Goal: Transaction & Acquisition: Obtain resource

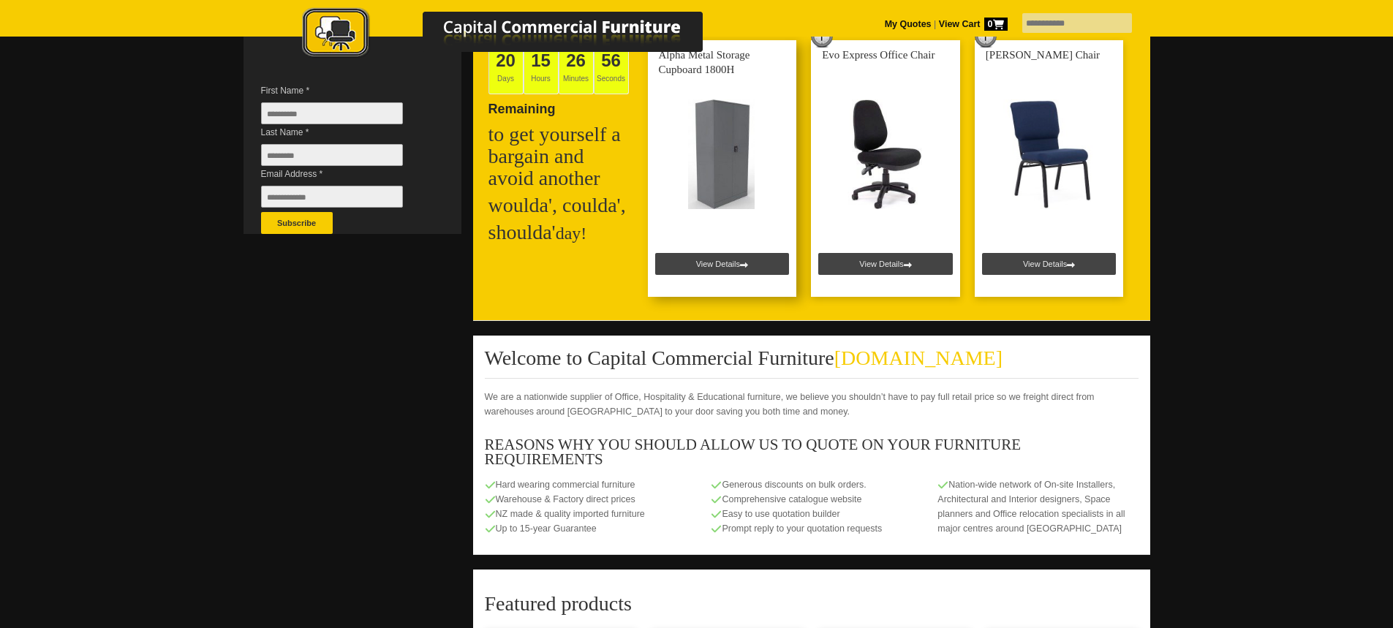
scroll to position [439, 0]
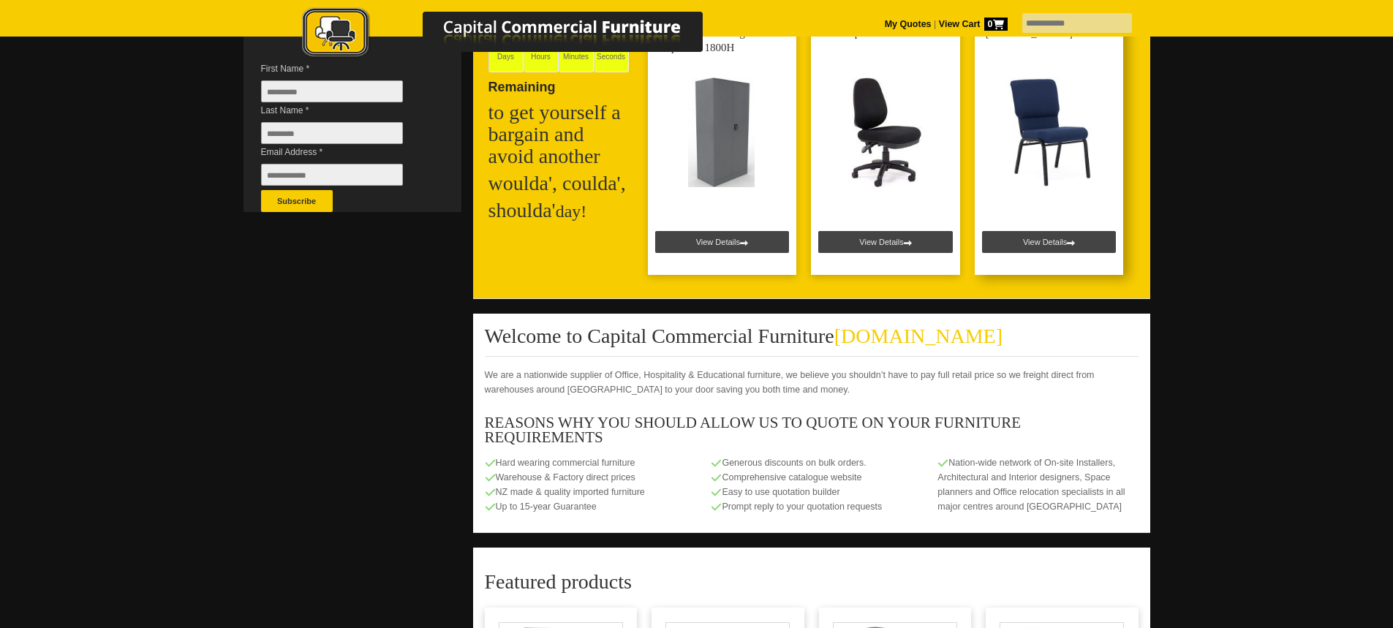
click at [1040, 232] on link at bounding box center [1049, 146] width 149 height 257
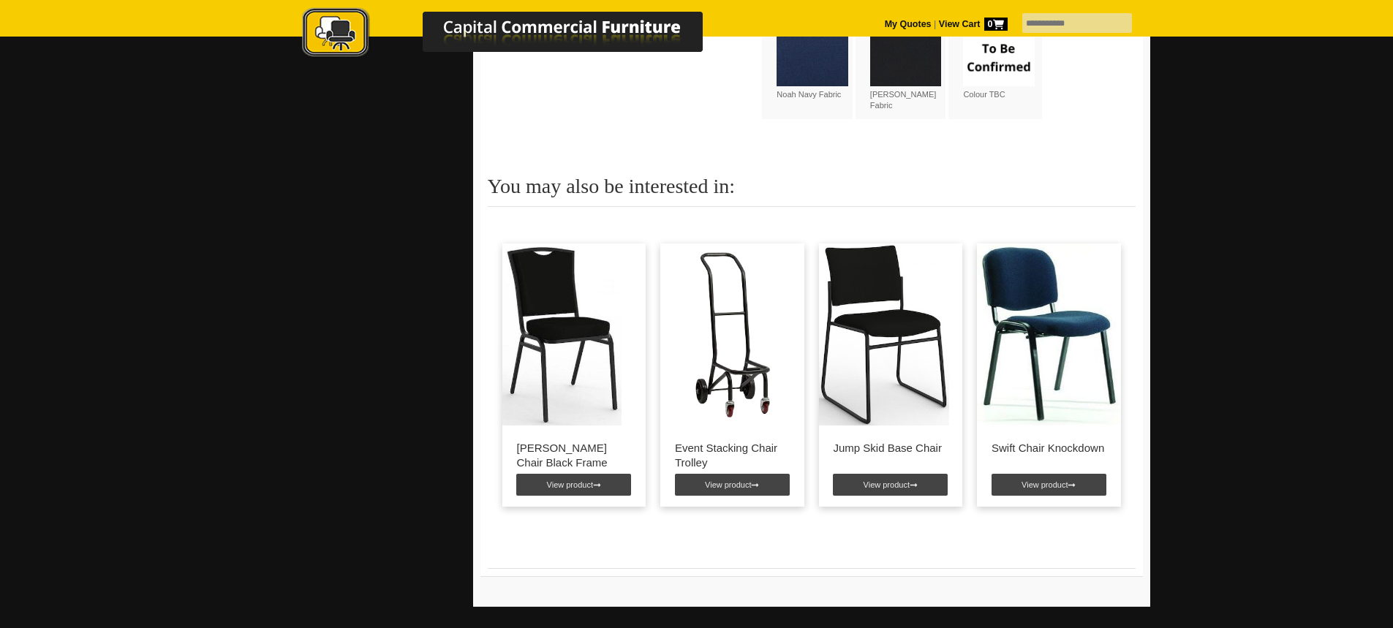
scroll to position [1243, 0]
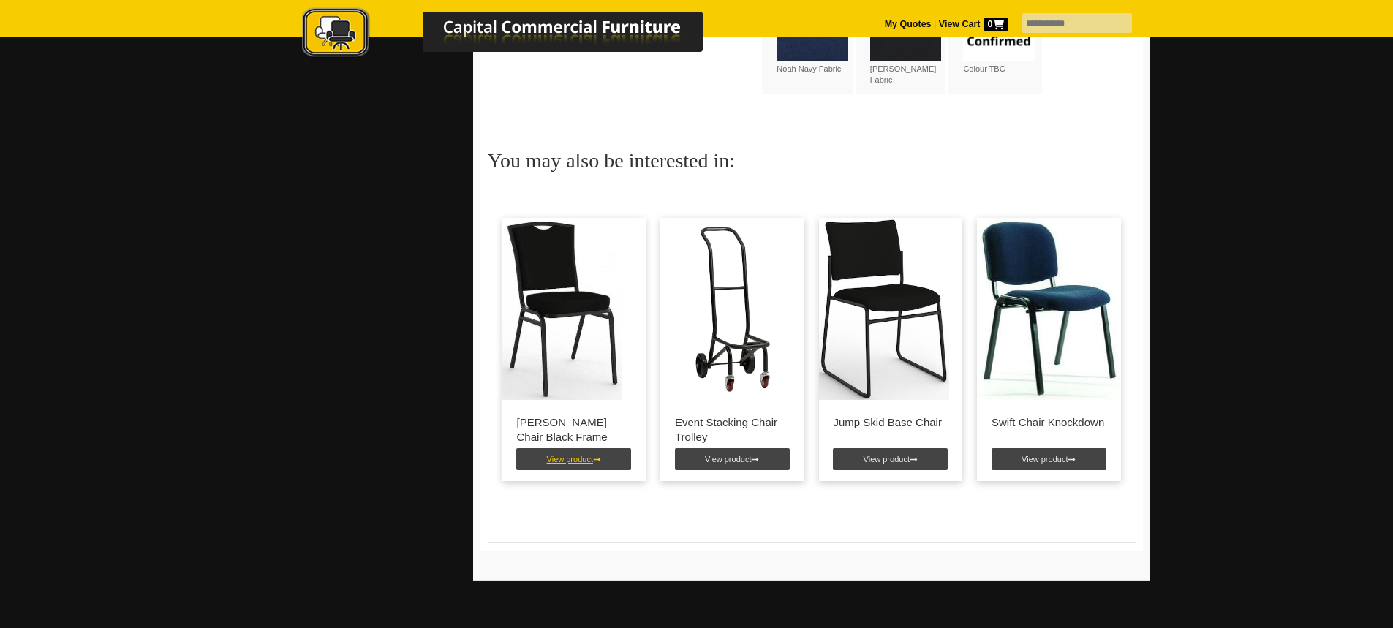
click at [554, 462] on link "View product" at bounding box center [573, 459] width 115 height 22
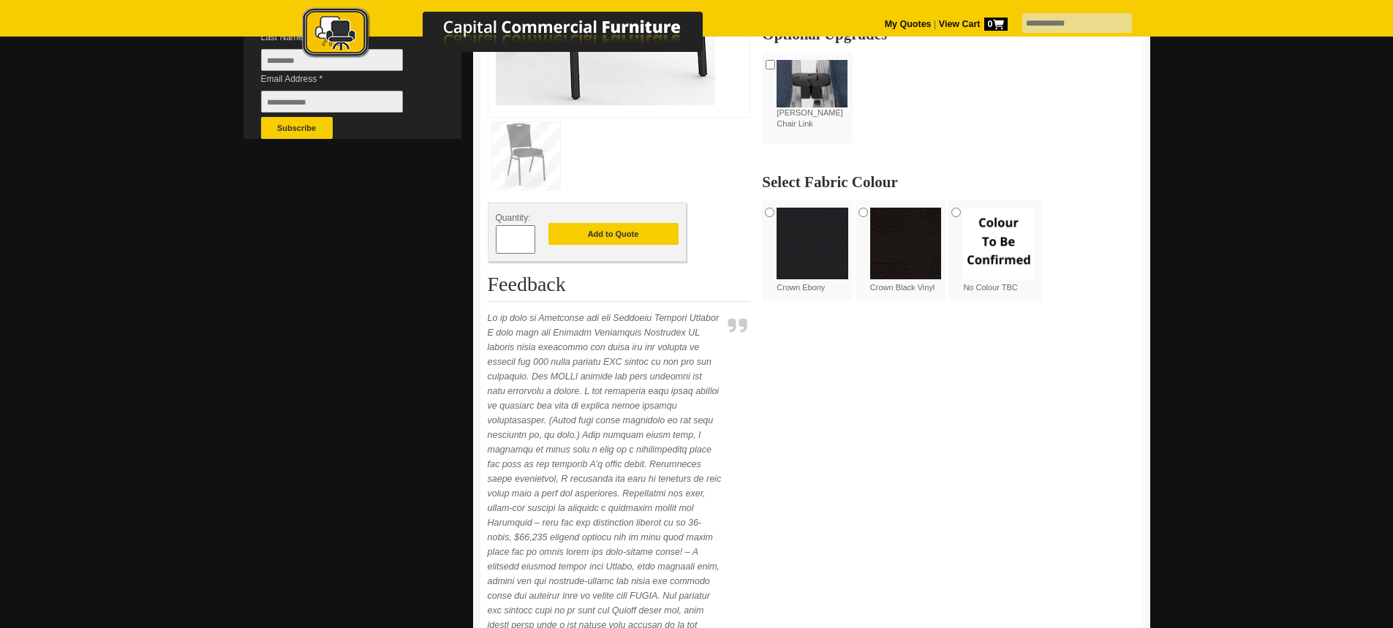
scroll to position [219, 0]
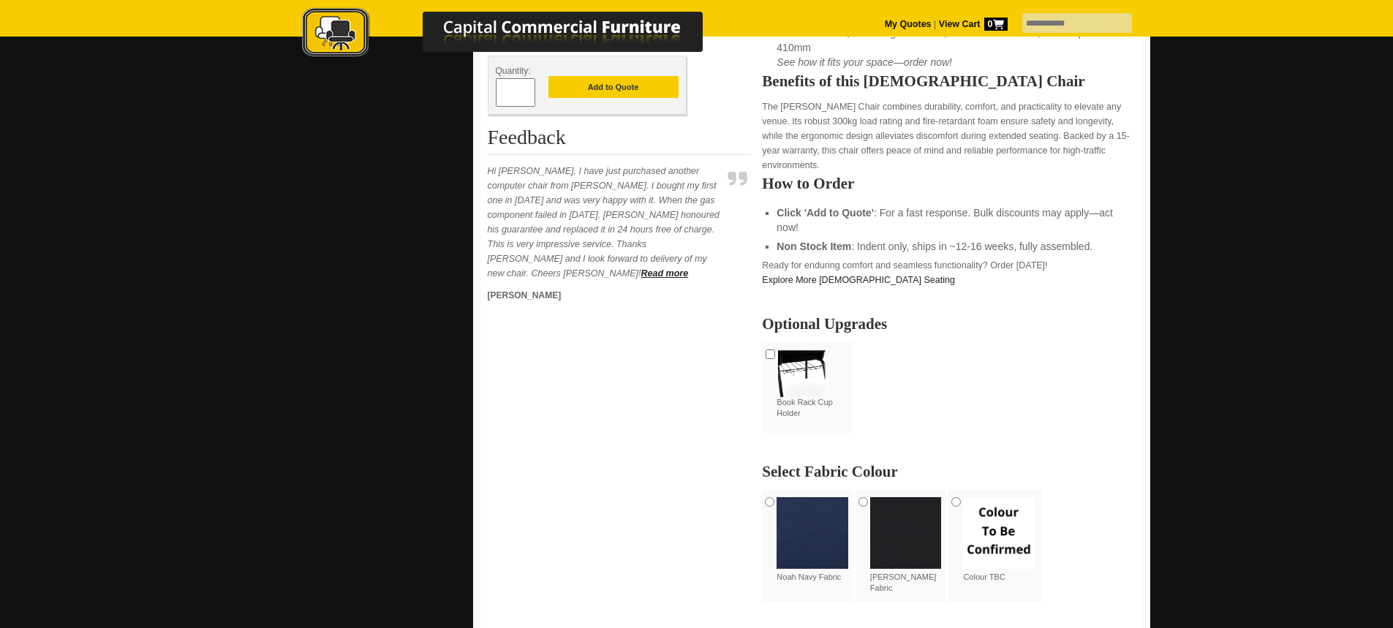
scroll to position [439, 0]
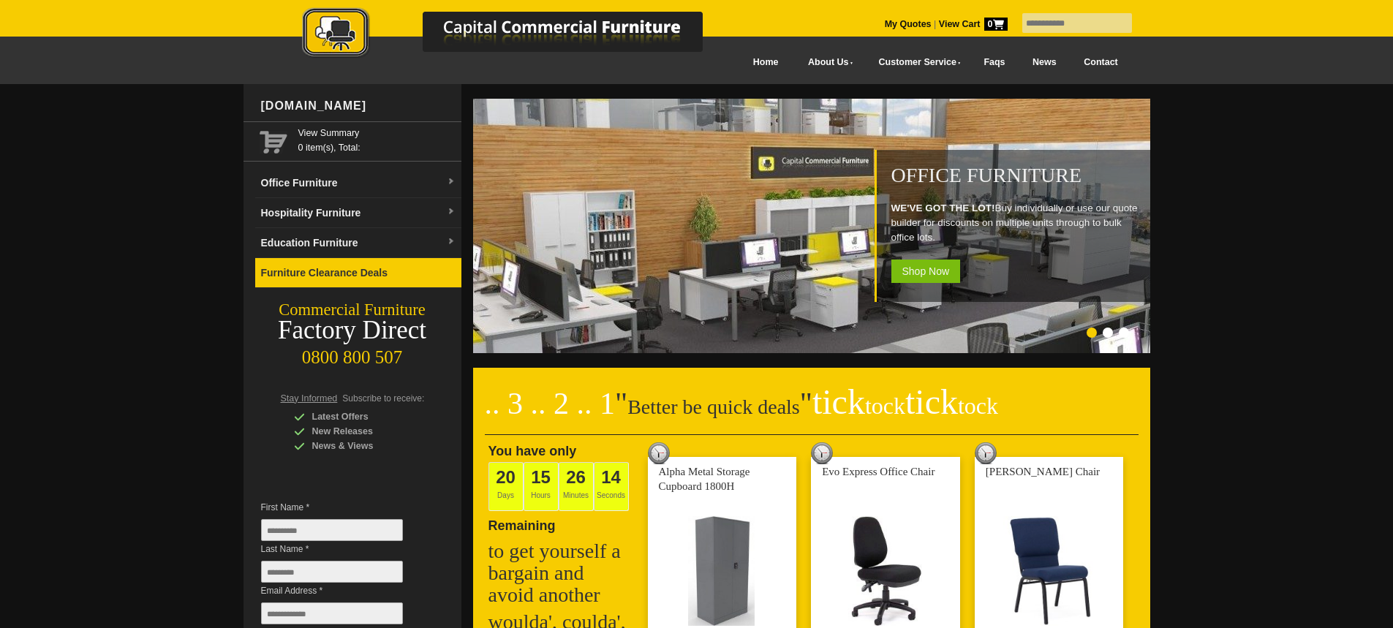
click at [364, 275] on link "Furniture Clearance Deals" at bounding box center [358, 273] width 206 height 30
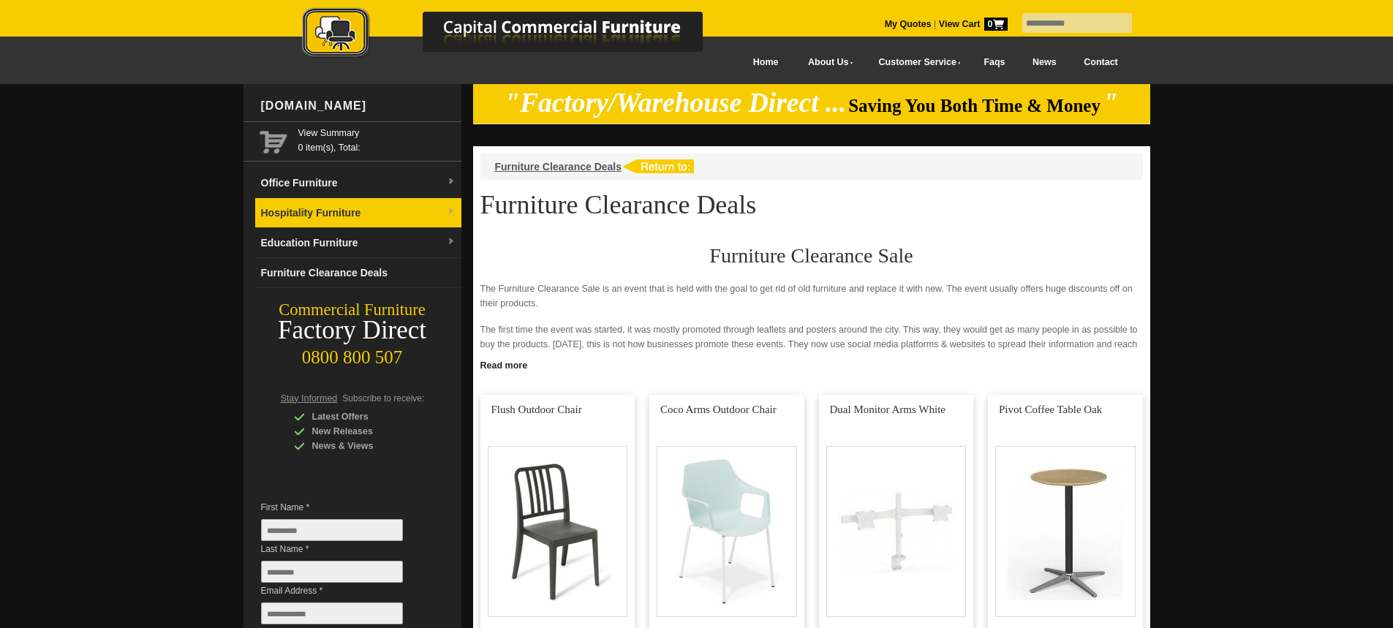
click at [356, 214] on link "Hospitality Furniture" at bounding box center [358, 213] width 206 height 30
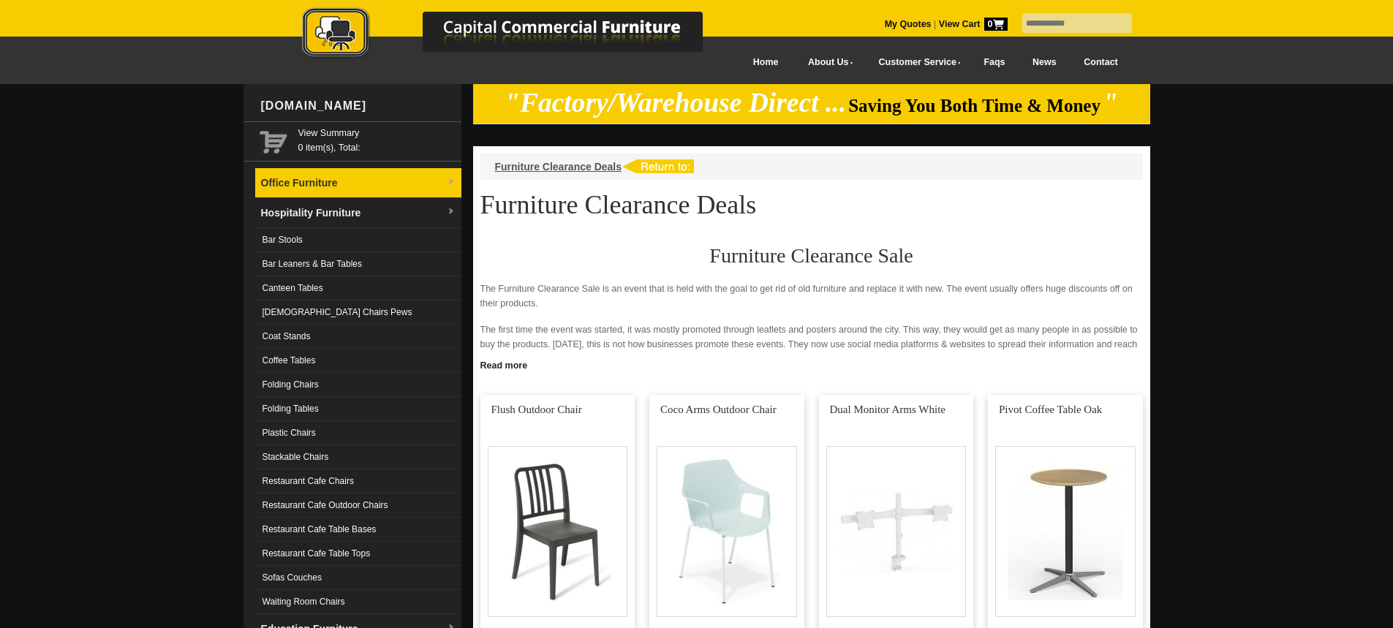
click at [312, 175] on link "Office Furniture" at bounding box center [358, 183] width 206 height 30
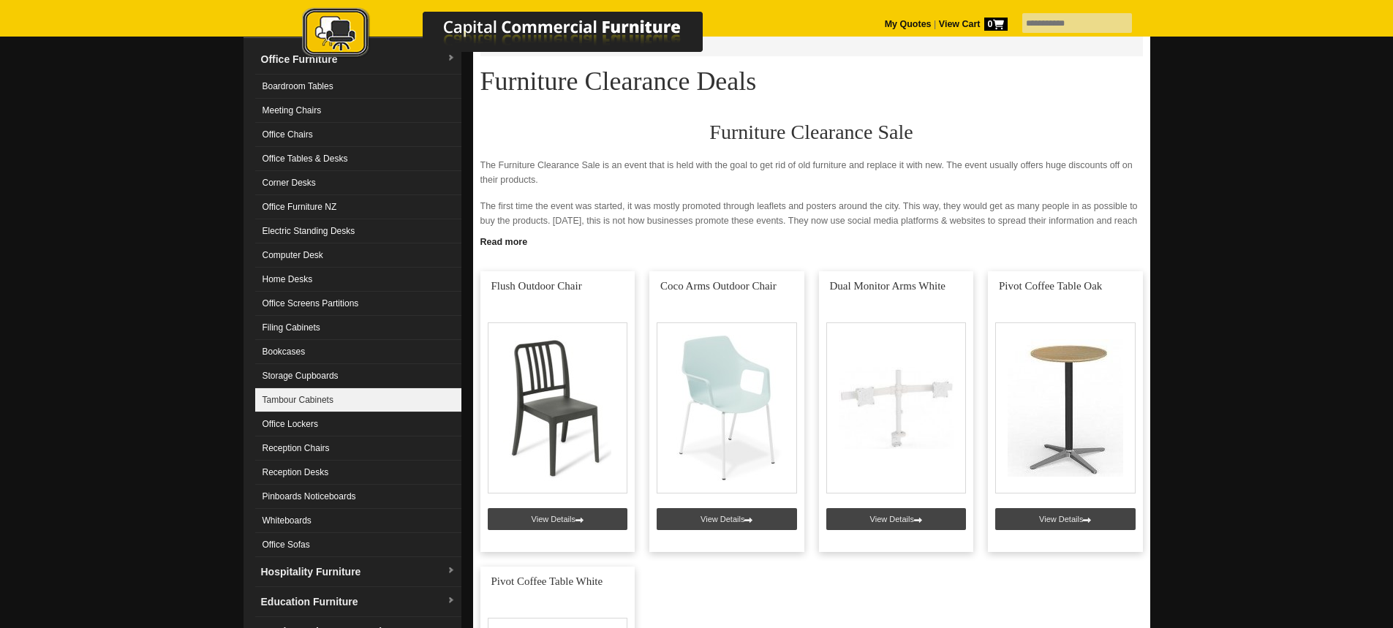
scroll to position [146, 0]
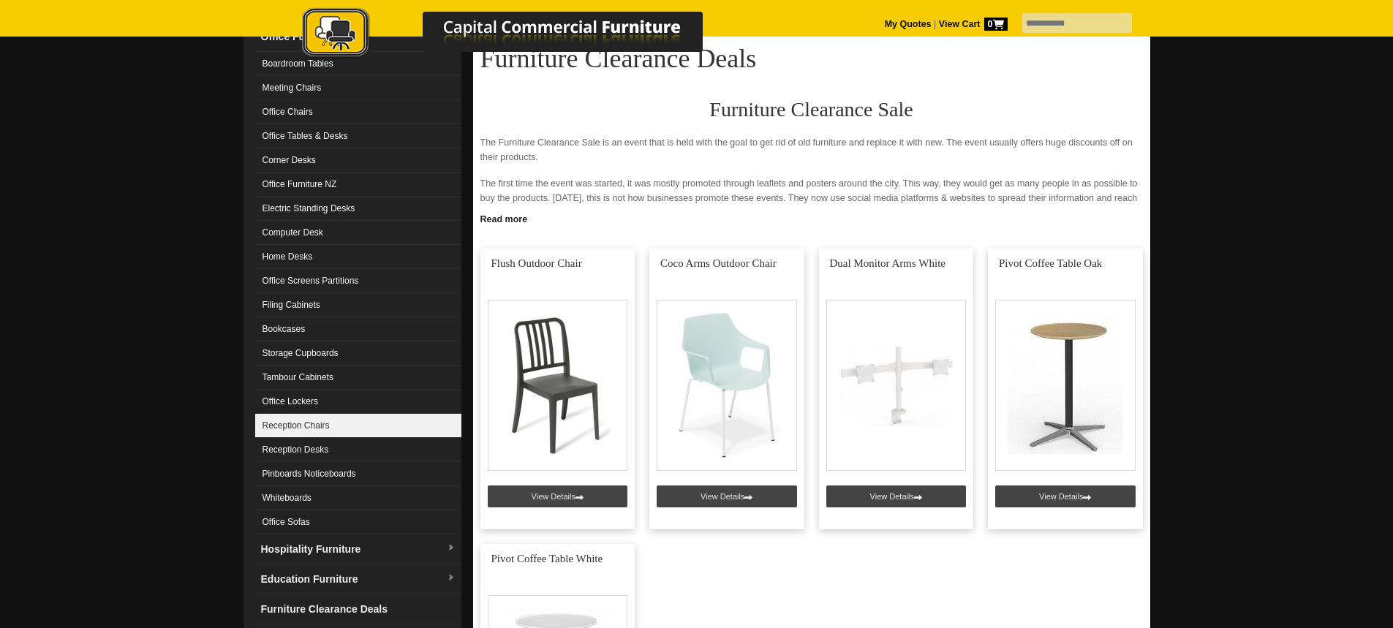
click at [331, 422] on link "Reception Chairs" at bounding box center [358, 426] width 206 height 24
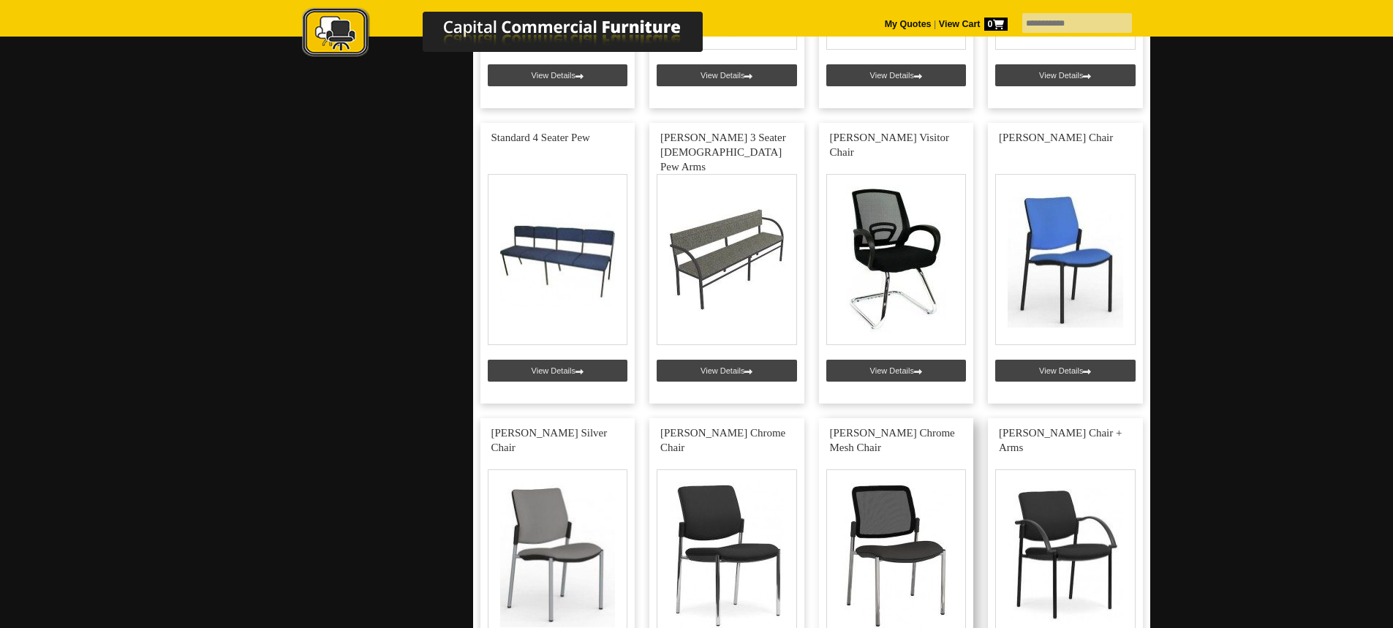
scroll to position [2633, 0]
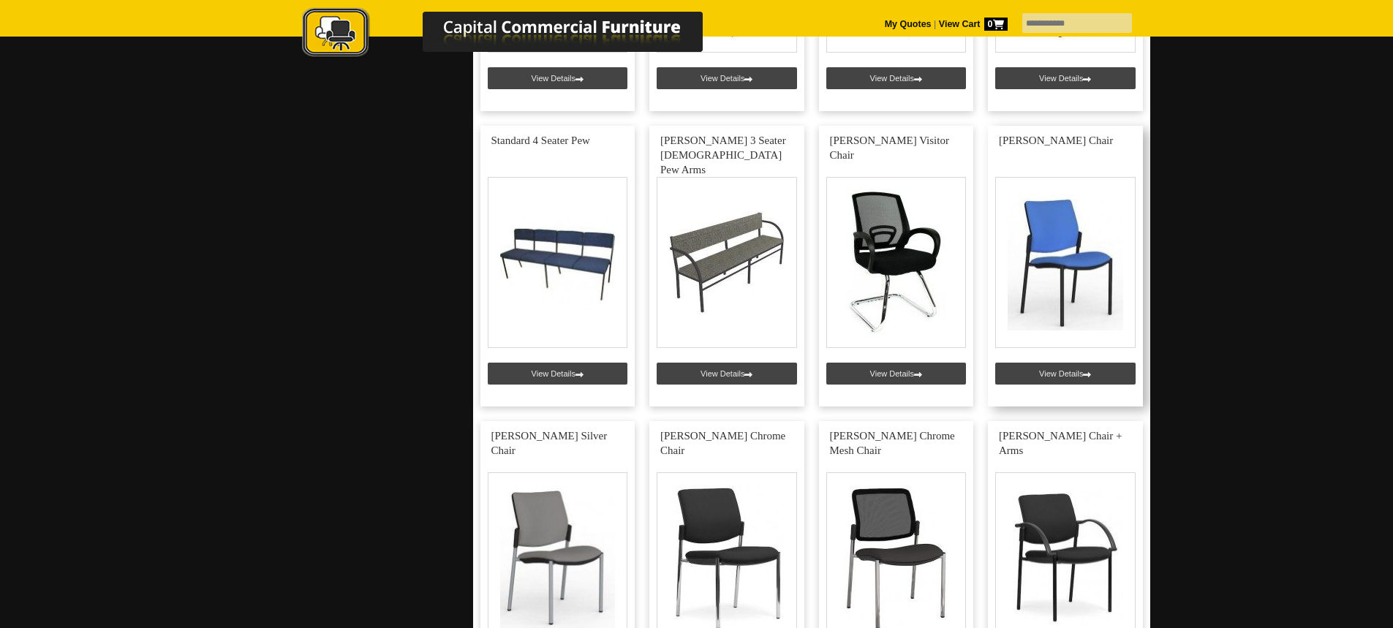
click at [1069, 367] on link at bounding box center [1065, 266] width 155 height 281
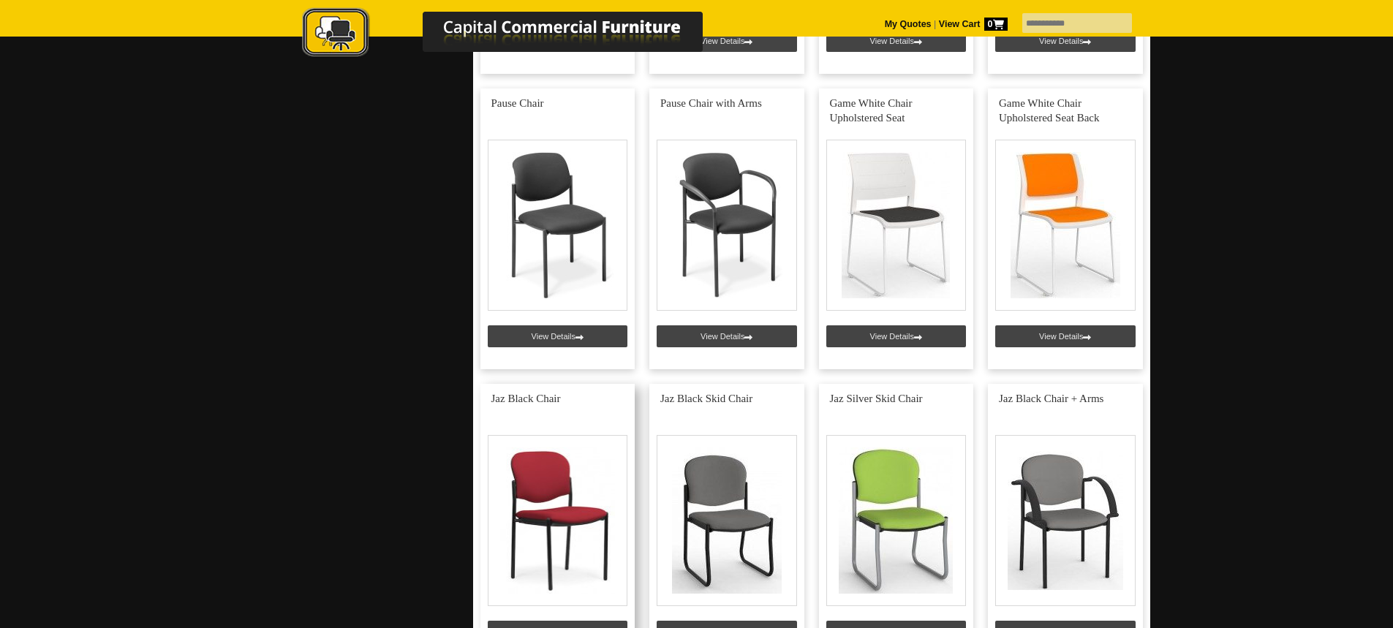
scroll to position [1463, 0]
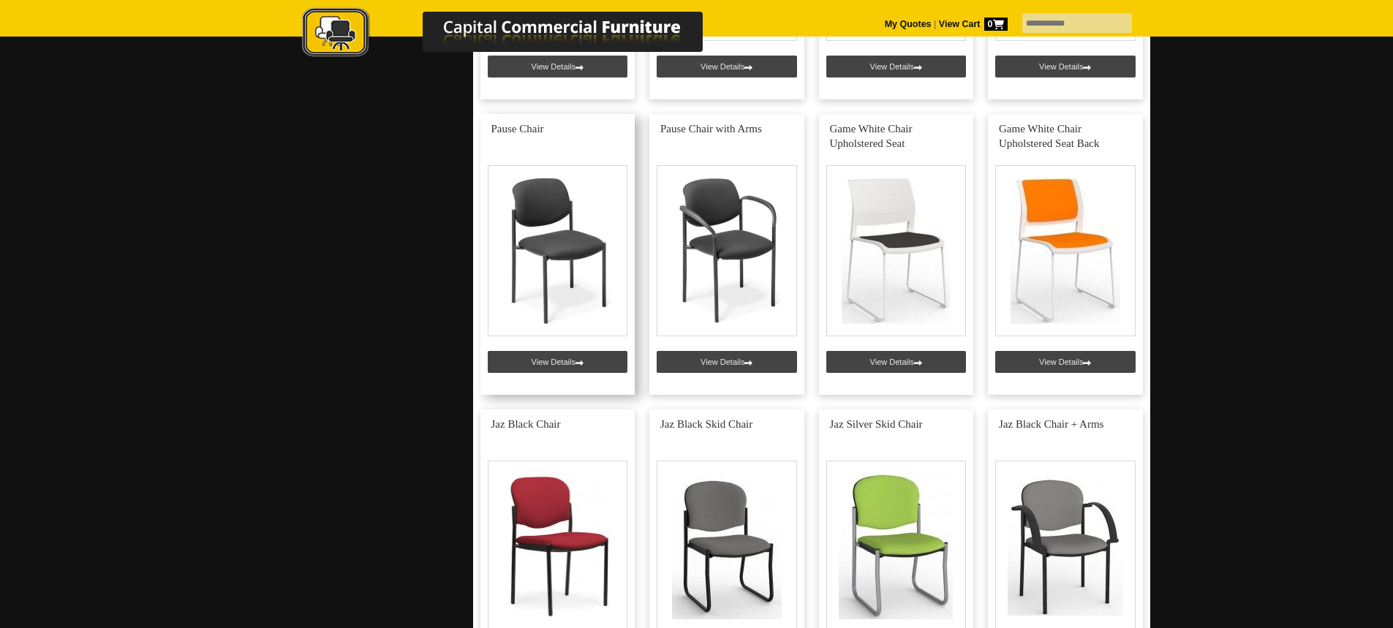
click at [571, 359] on link at bounding box center [558, 254] width 155 height 281
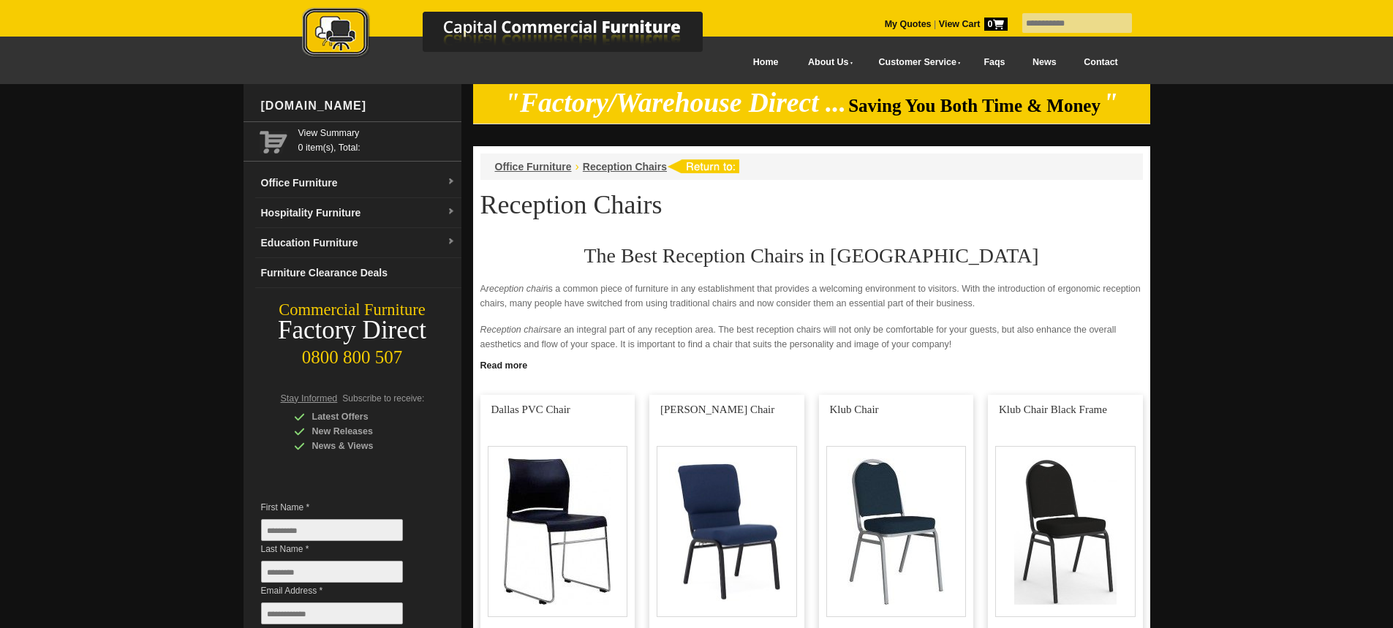
scroll to position [1463, 0]
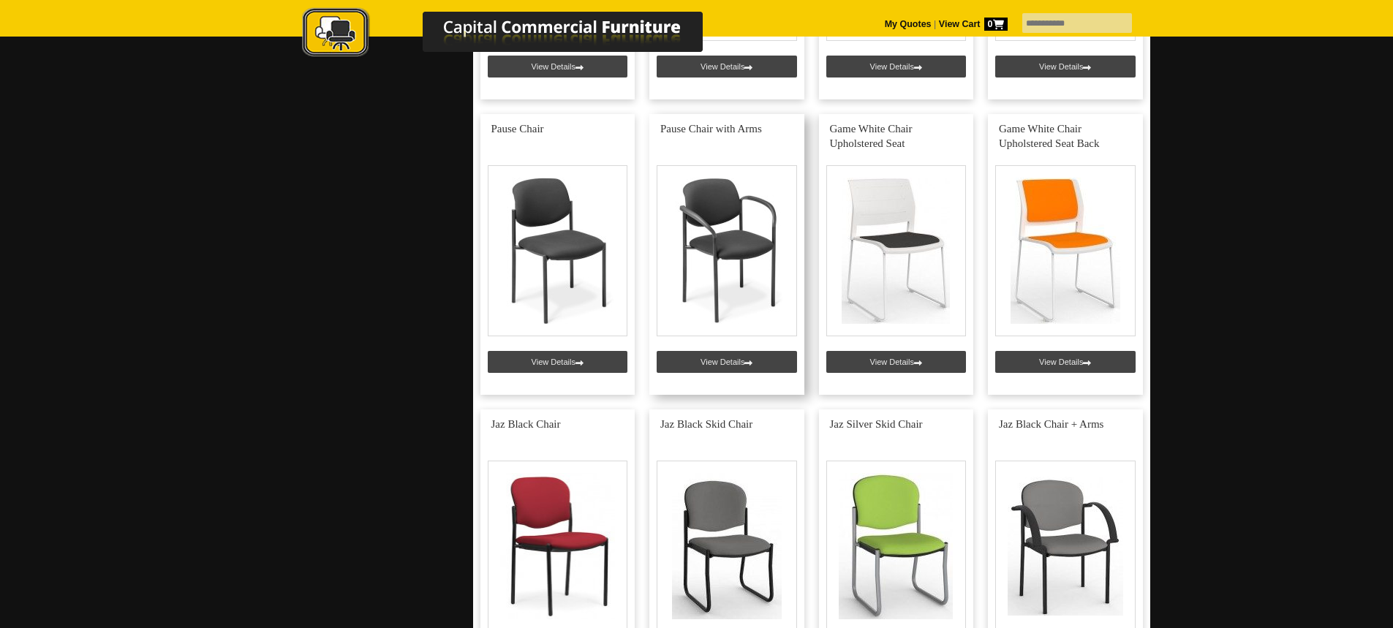
click at [734, 355] on link at bounding box center [727, 254] width 155 height 281
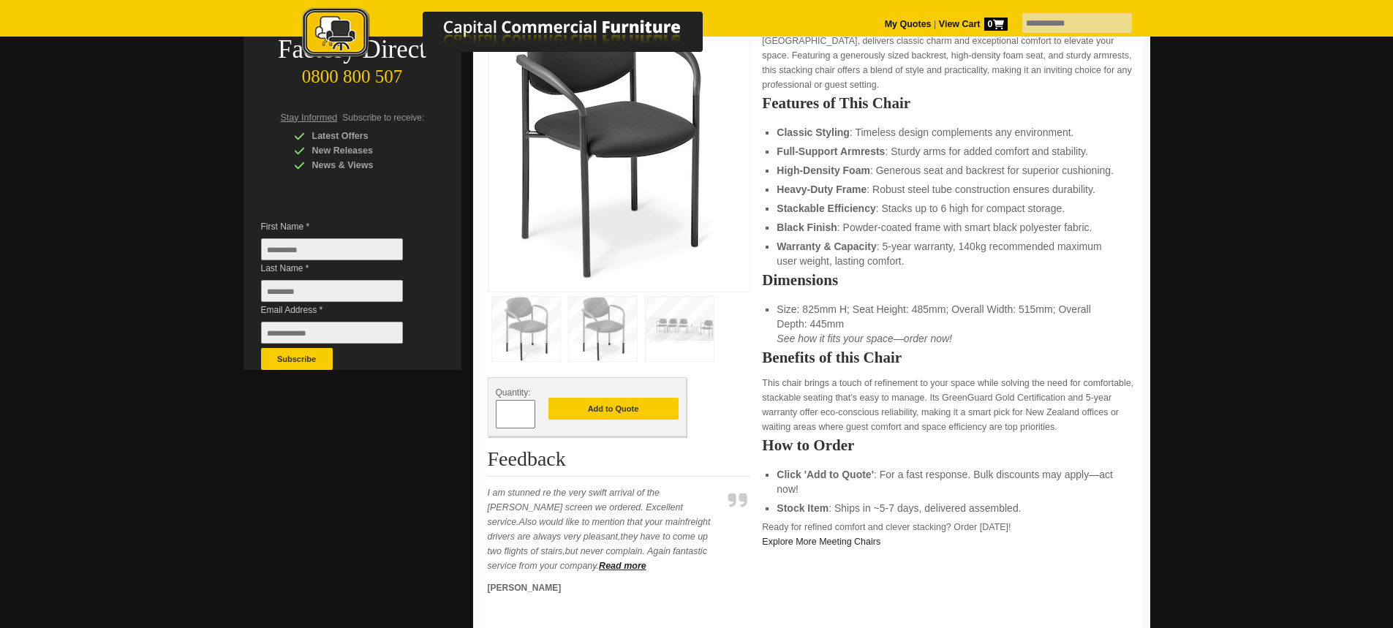
scroll to position [219, 0]
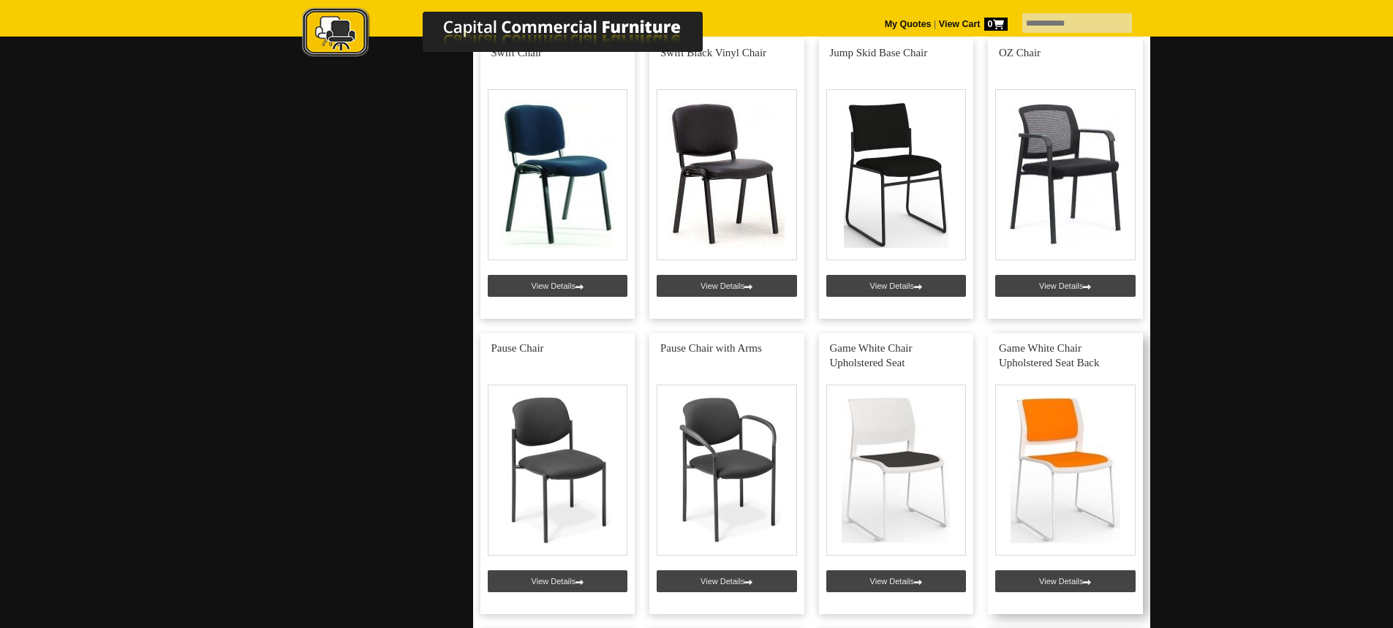
scroll to position [1170, 0]
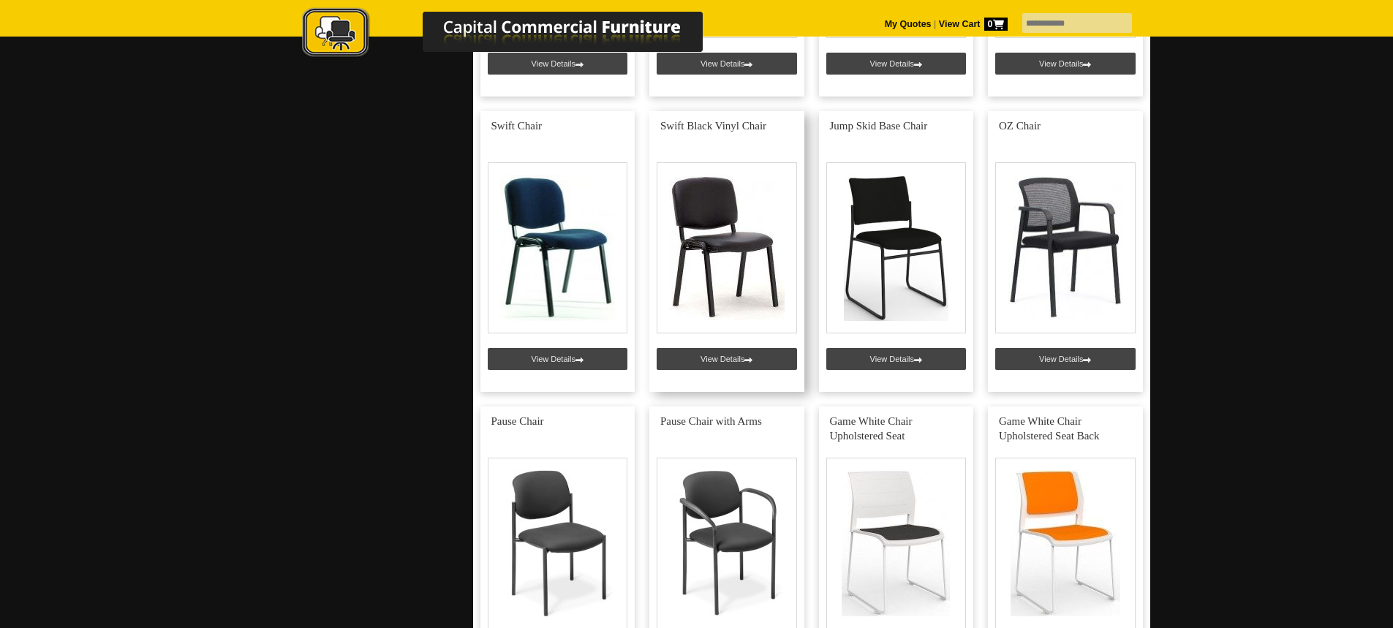
click at [705, 237] on link at bounding box center [727, 251] width 155 height 281
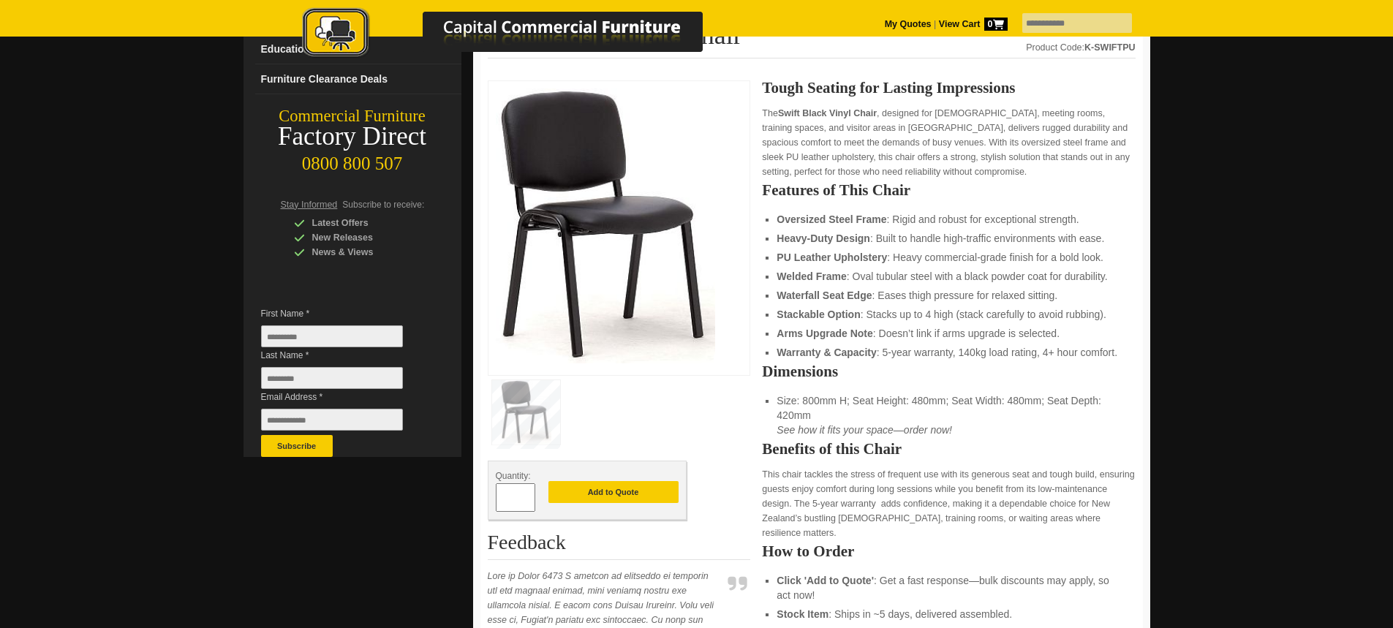
scroll to position [219, 0]
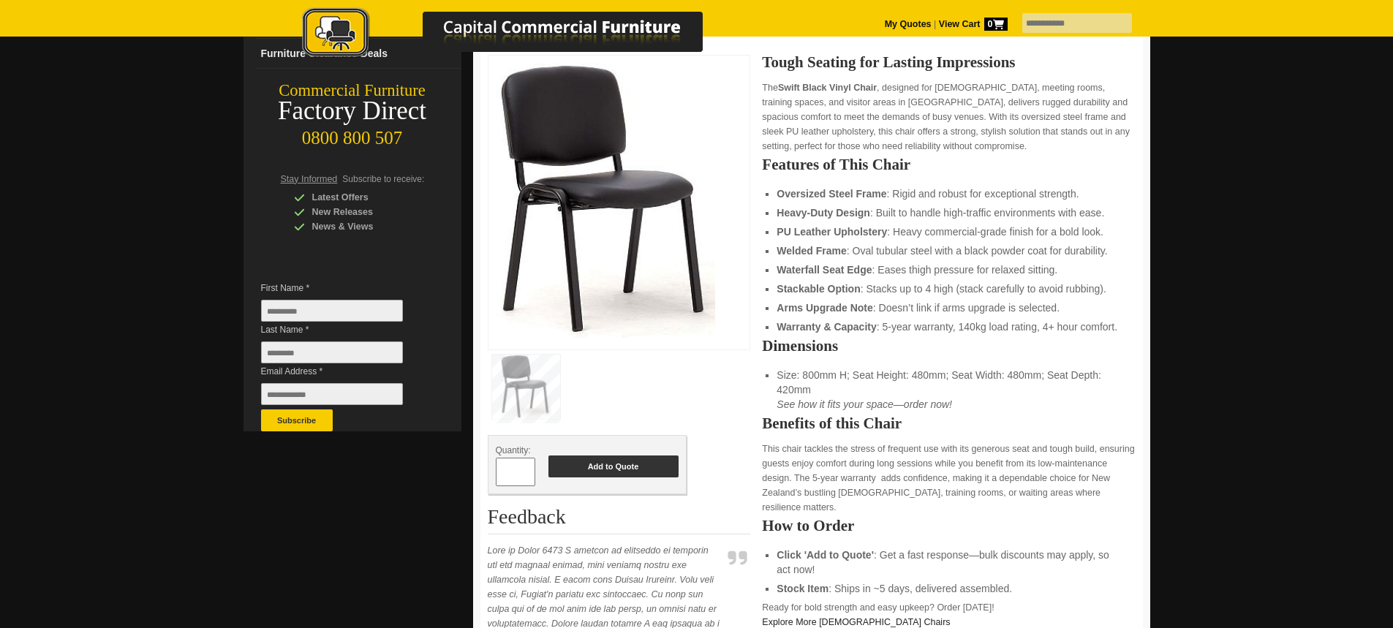
click at [619, 478] on button "Add to Quote" at bounding box center [614, 467] width 130 height 22
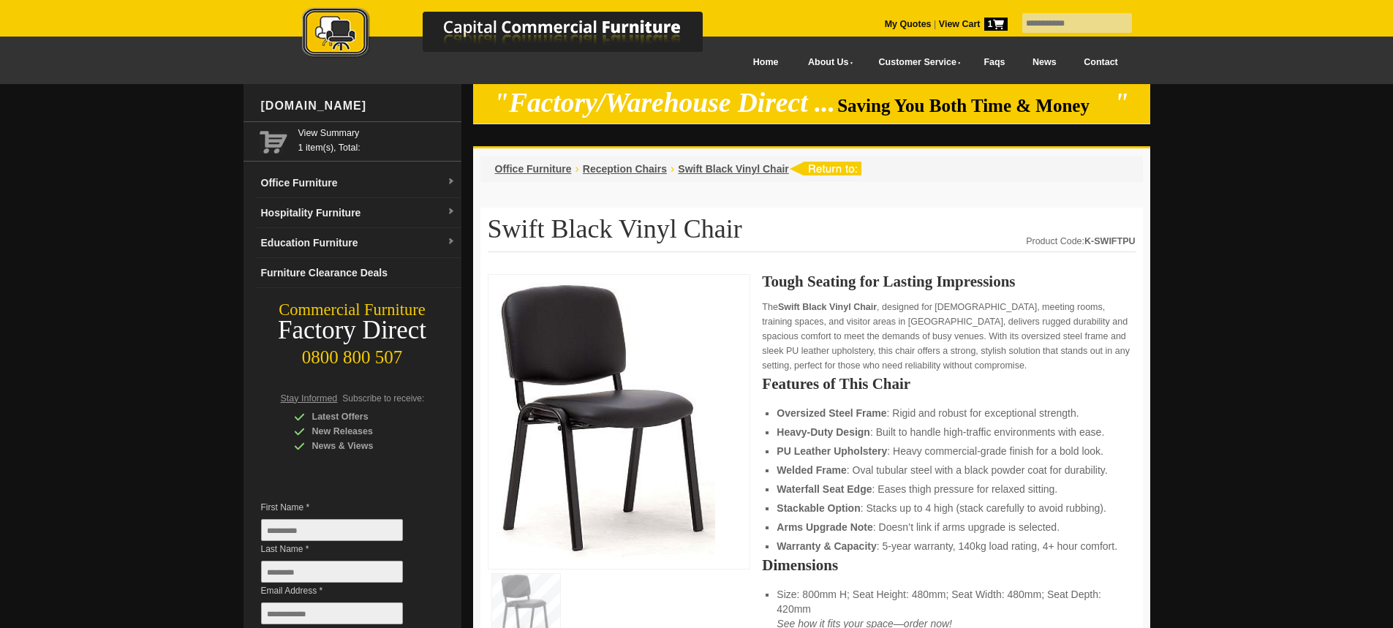
scroll to position [219, 0]
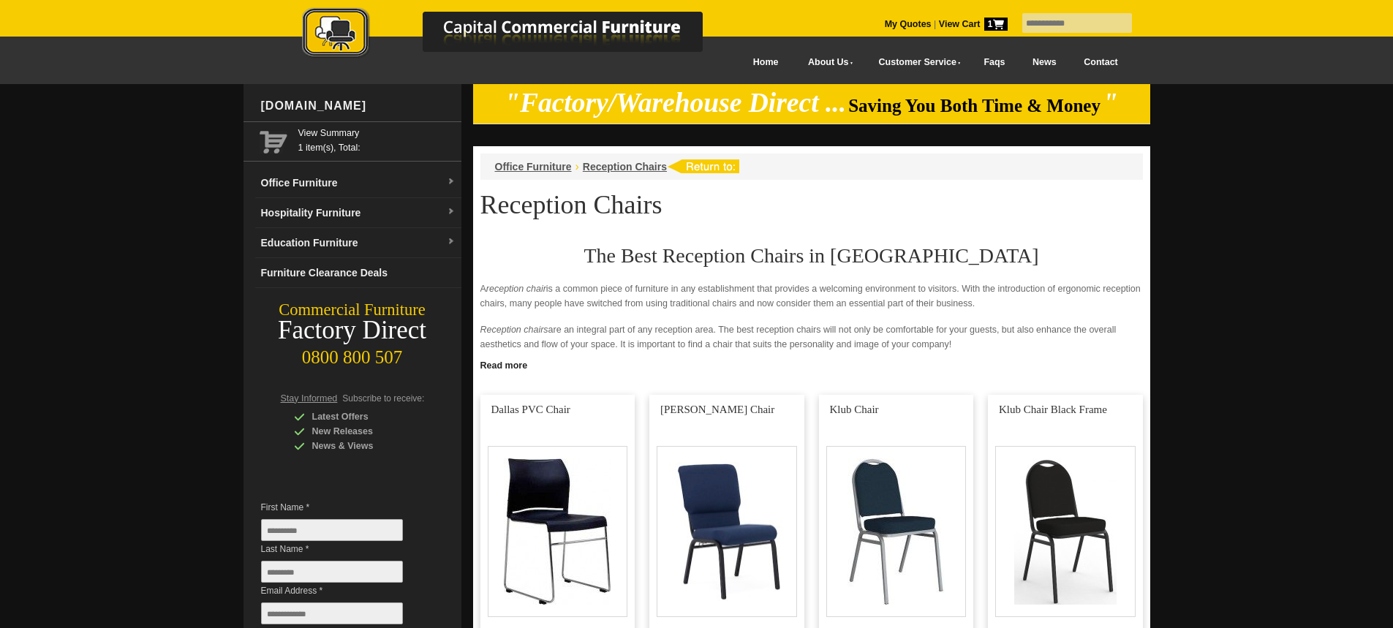
click at [1062, 28] on input "text" at bounding box center [1078, 23] width 110 height 20
type input "**********"
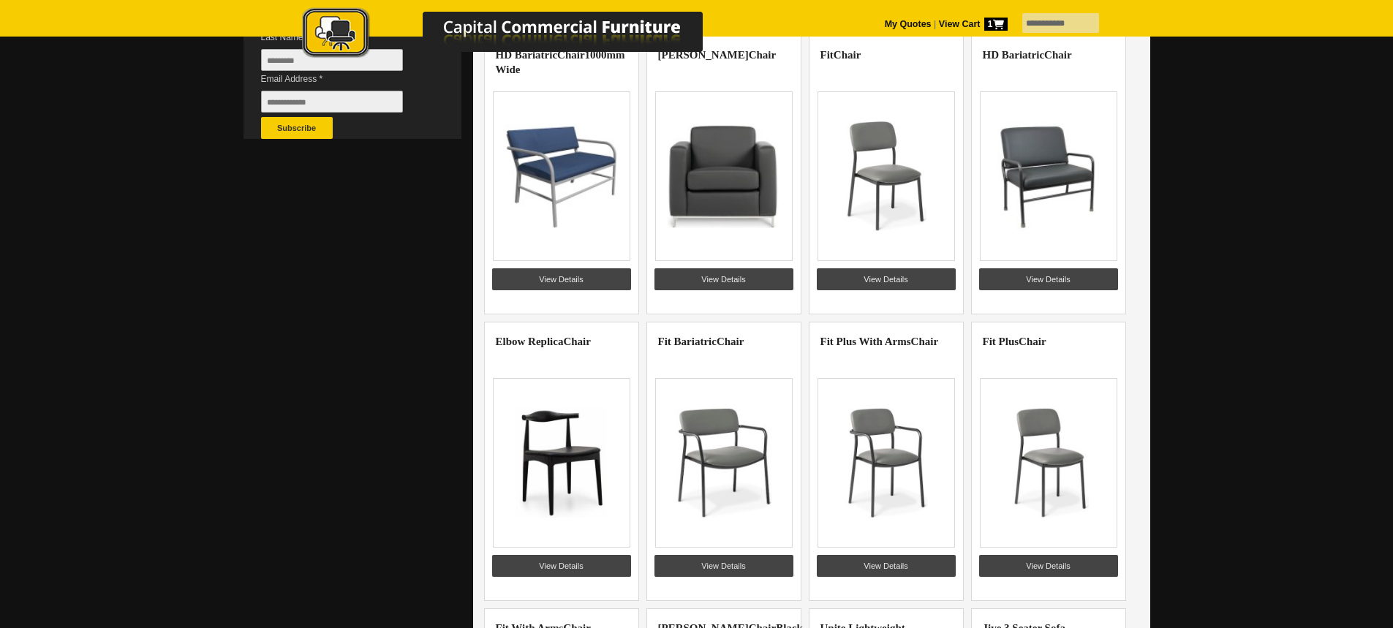
scroll to position [585, 0]
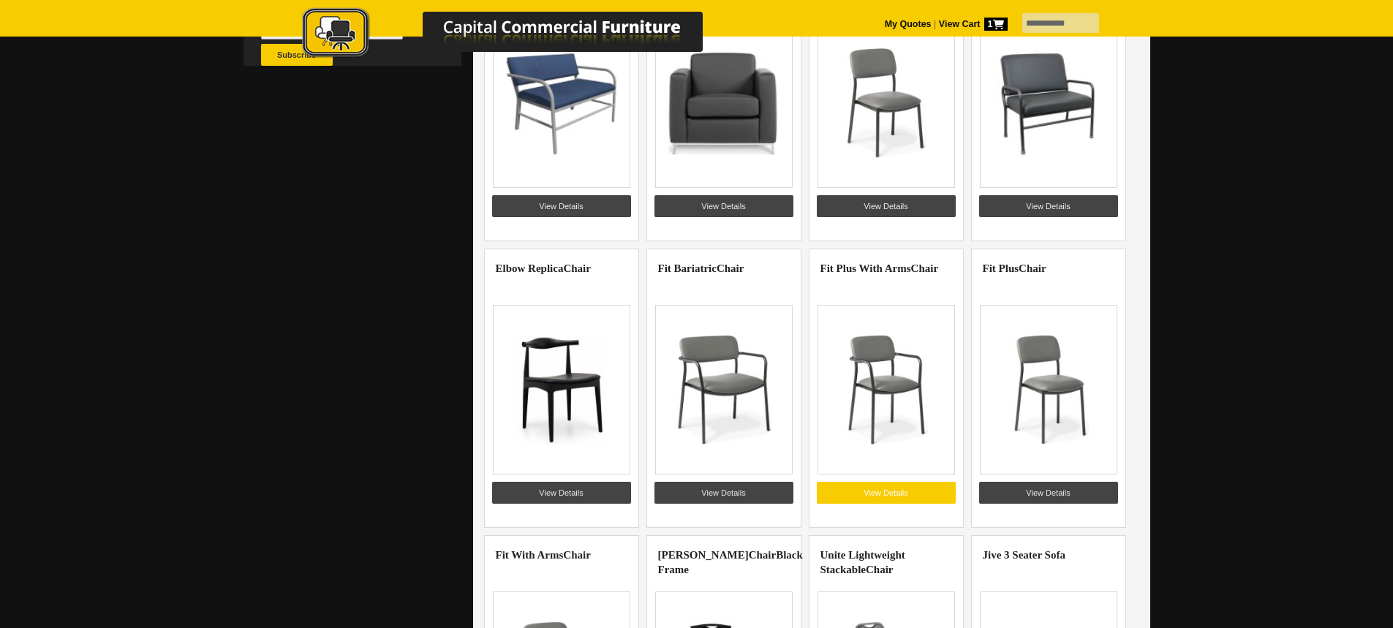
click at [894, 491] on link "View Details" at bounding box center [886, 493] width 139 height 22
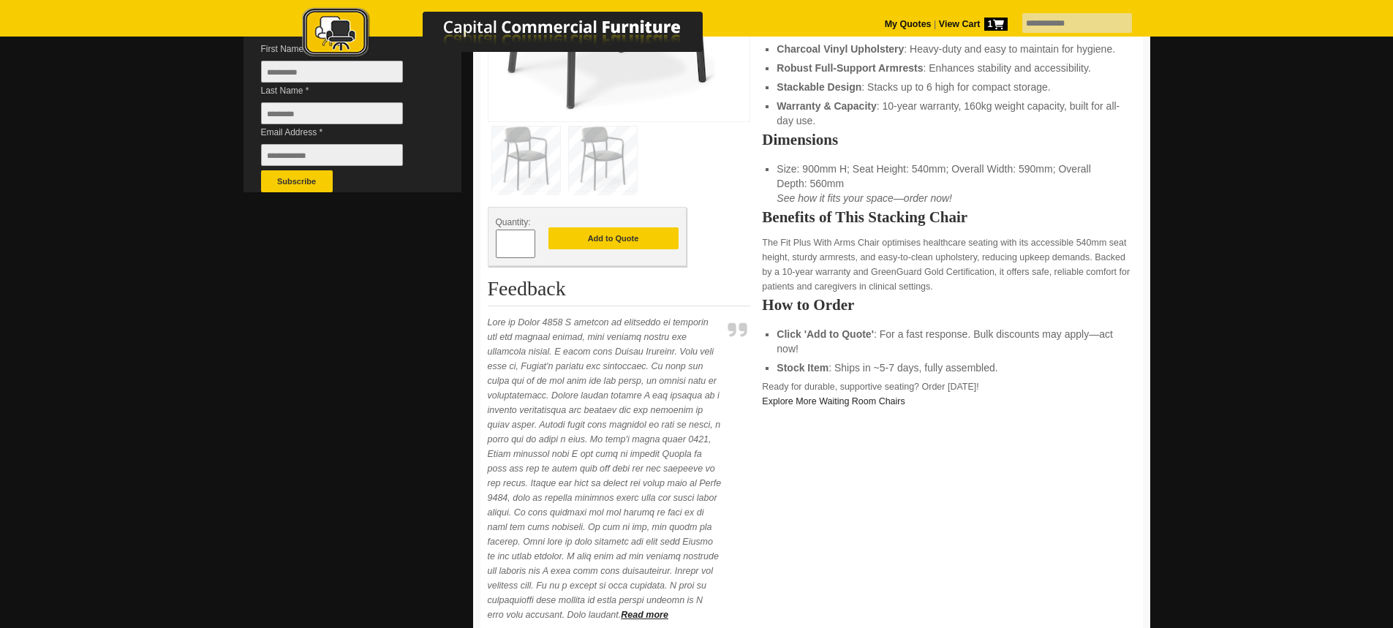
scroll to position [439, 0]
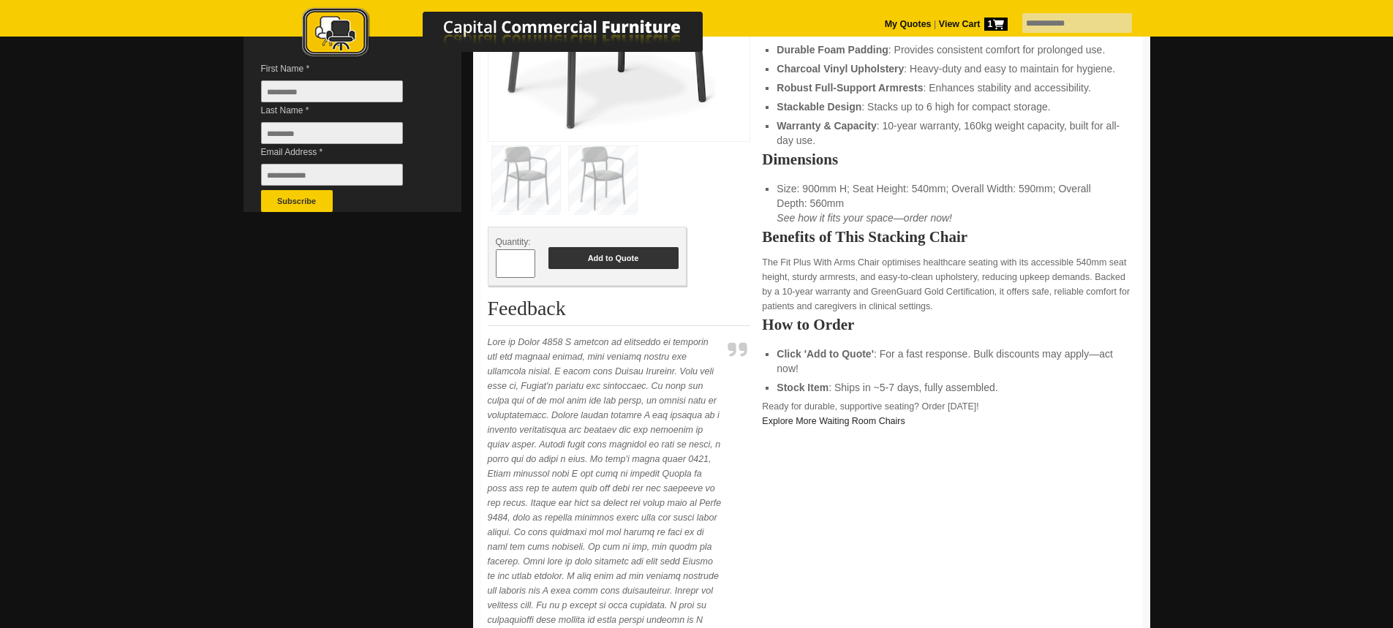
click at [639, 269] on button "Add to Quote" at bounding box center [614, 258] width 130 height 22
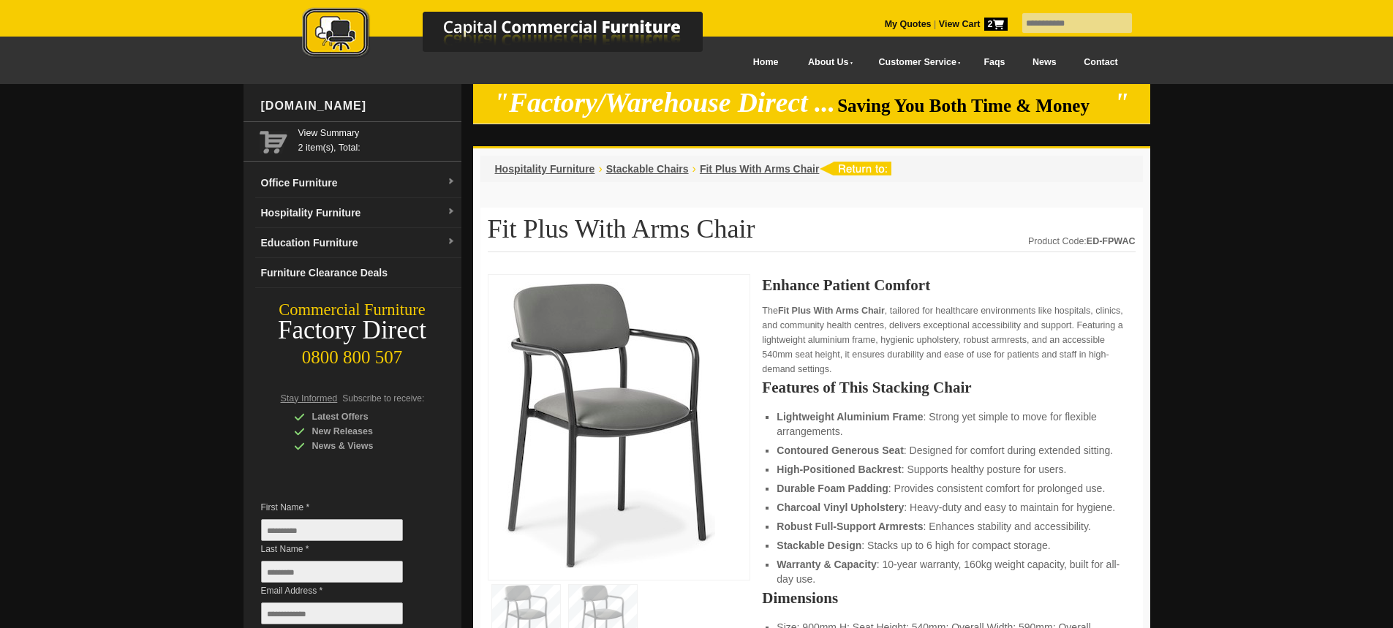
scroll to position [439, 0]
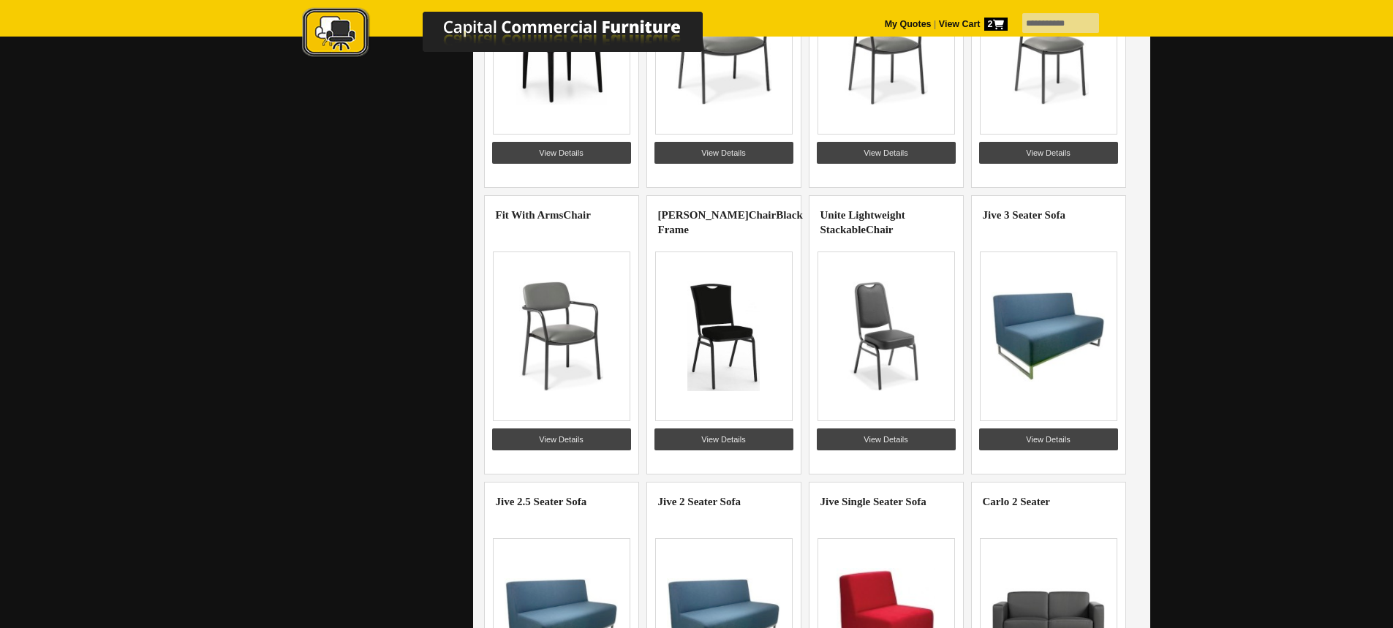
scroll to position [951, 0]
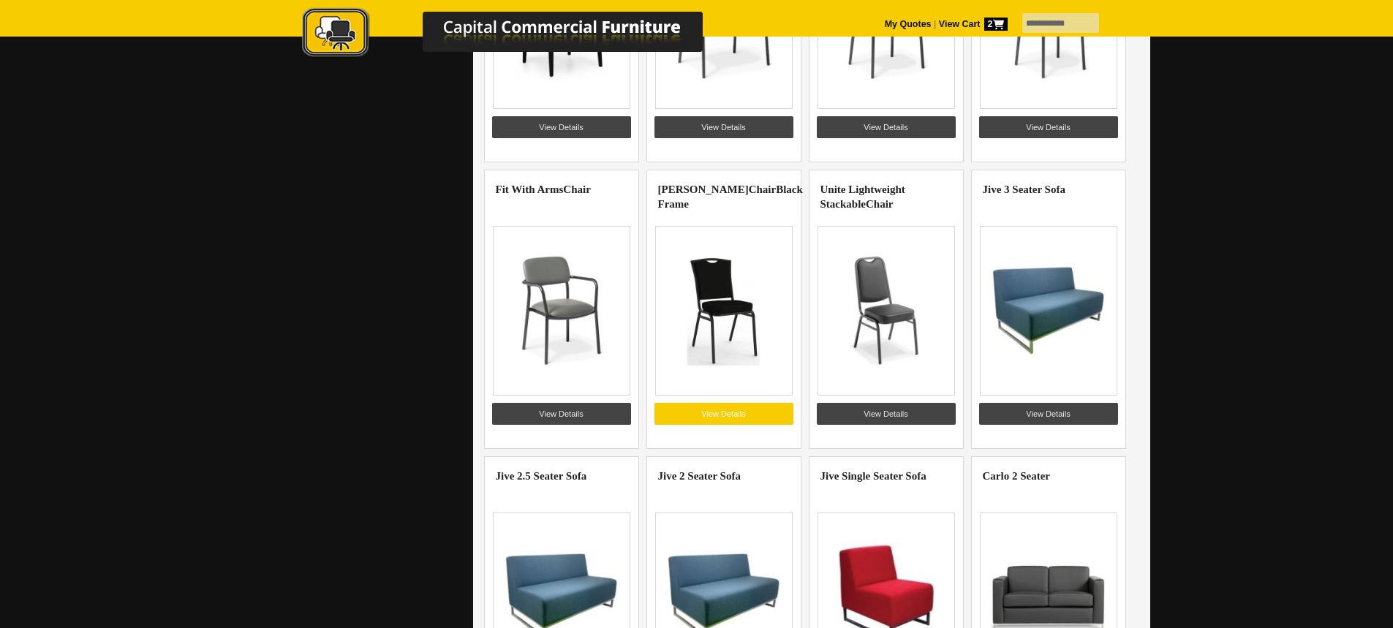
click at [727, 404] on link "View Details" at bounding box center [724, 414] width 139 height 22
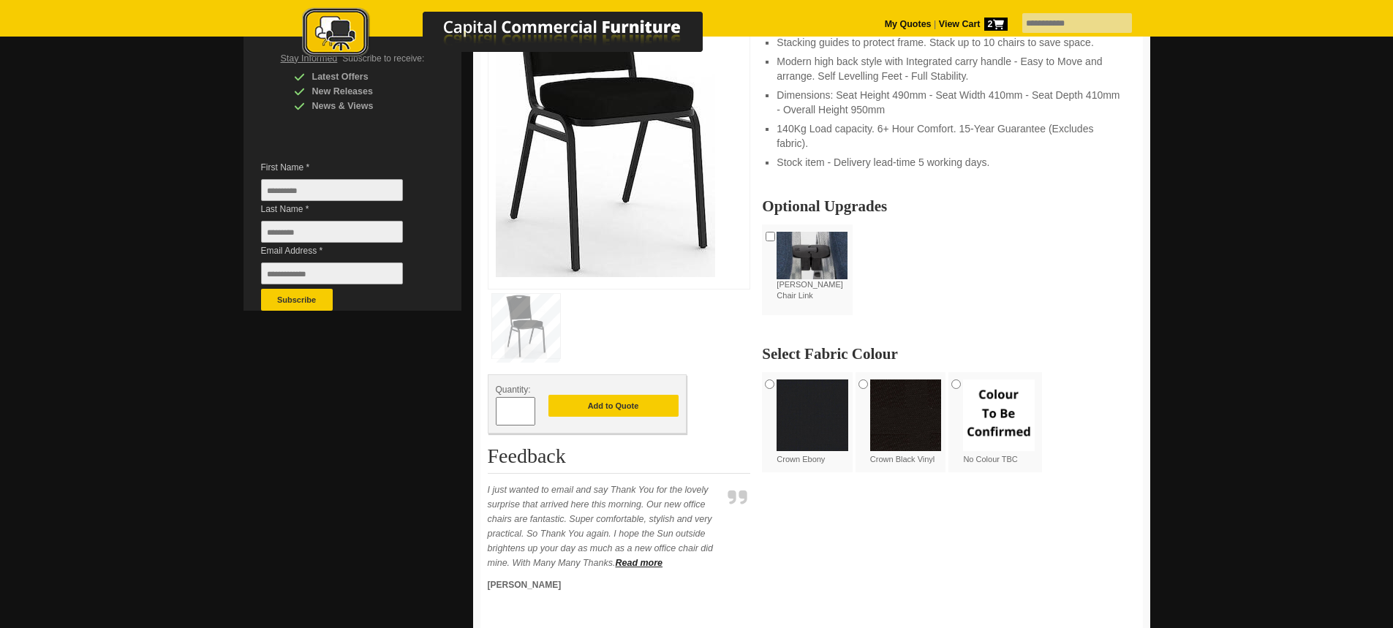
scroll to position [366, 0]
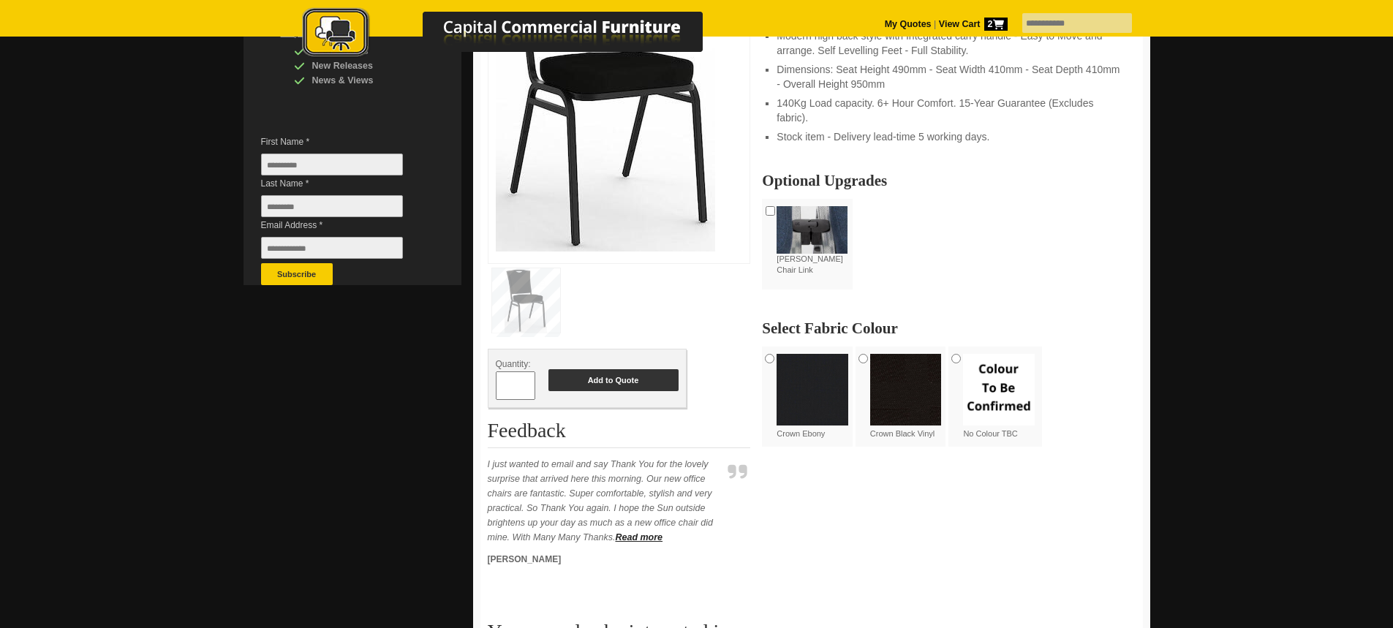
click at [622, 391] on button "Add to Quote" at bounding box center [614, 380] width 130 height 22
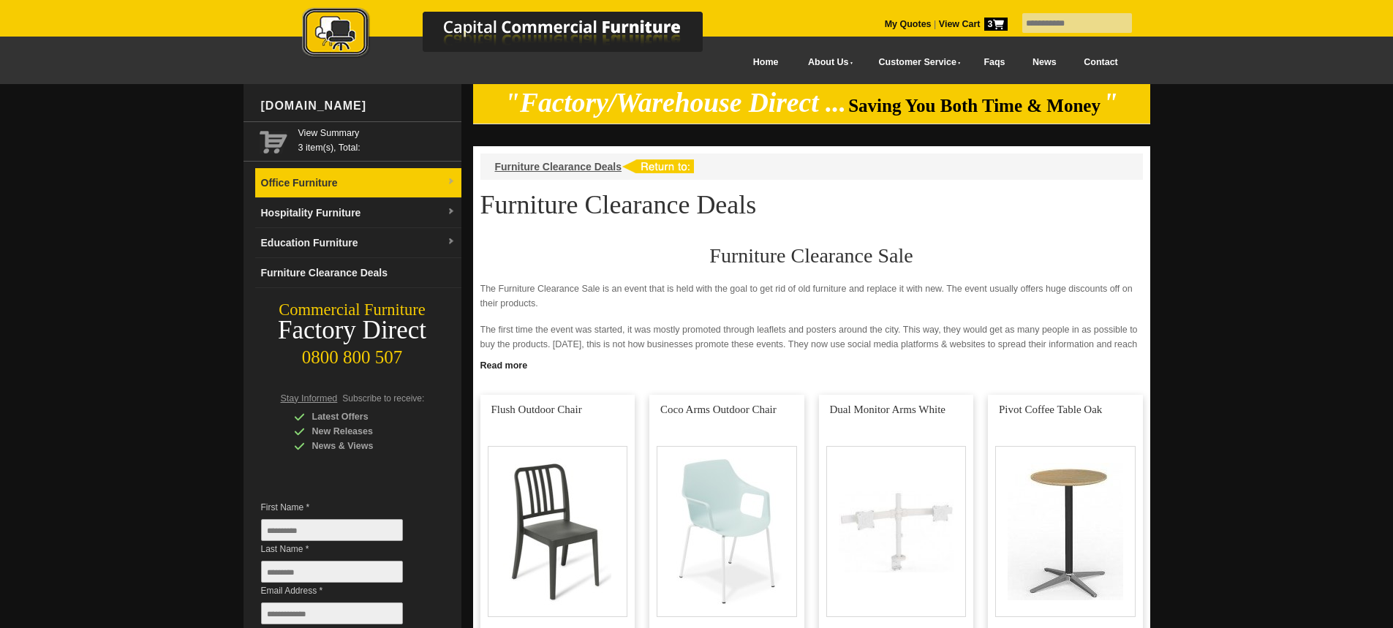
click at [322, 180] on link "Office Furniture" at bounding box center [358, 183] width 206 height 30
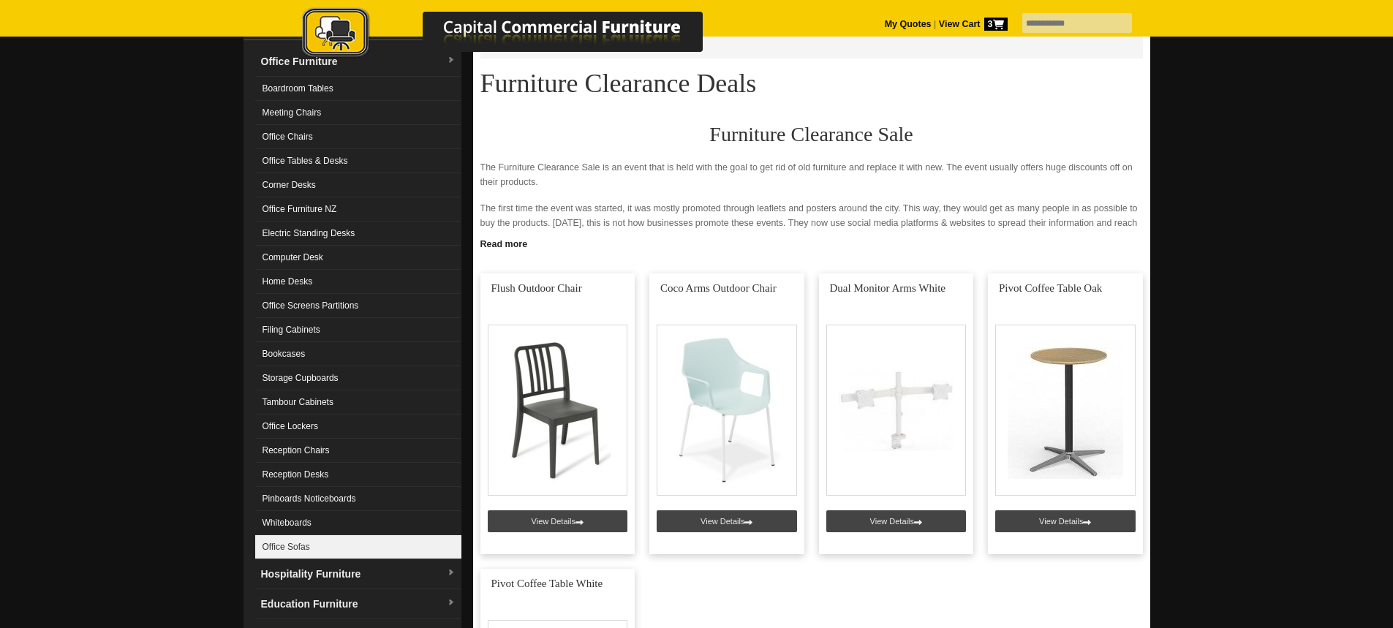
scroll to position [146, 0]
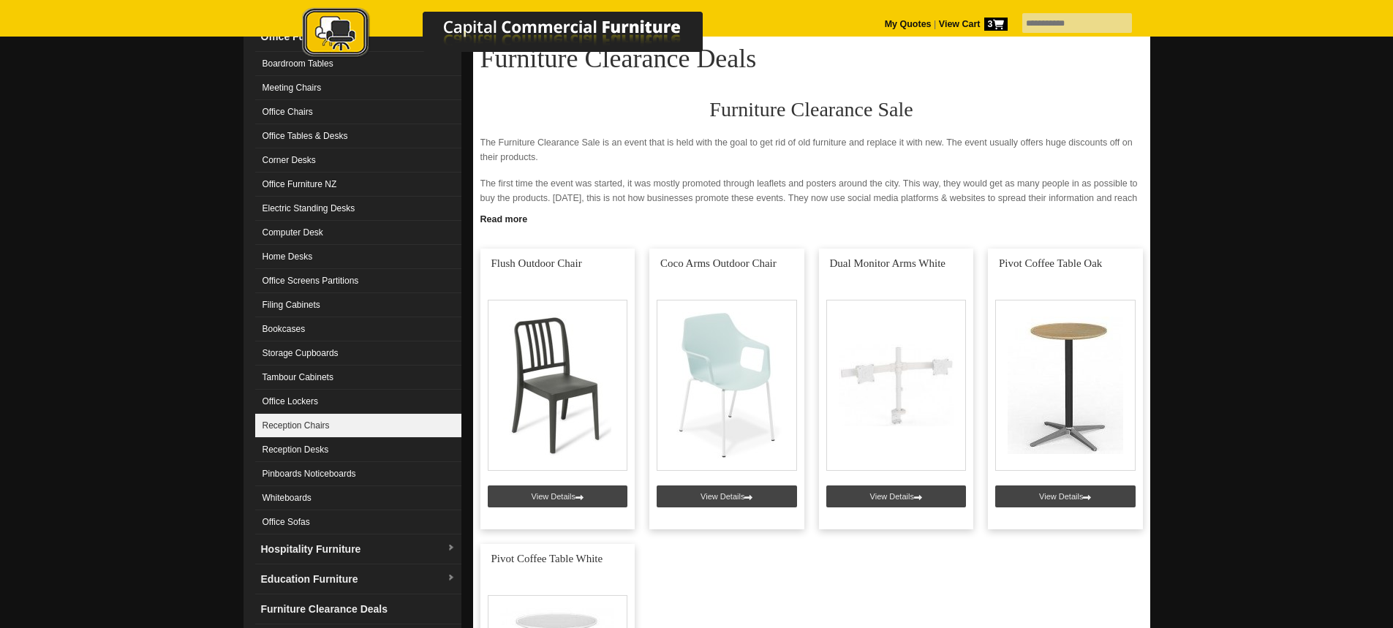
click at [341, 424] on link "Reception Chairs" at bounding box center [358, 426] width 206 height 24
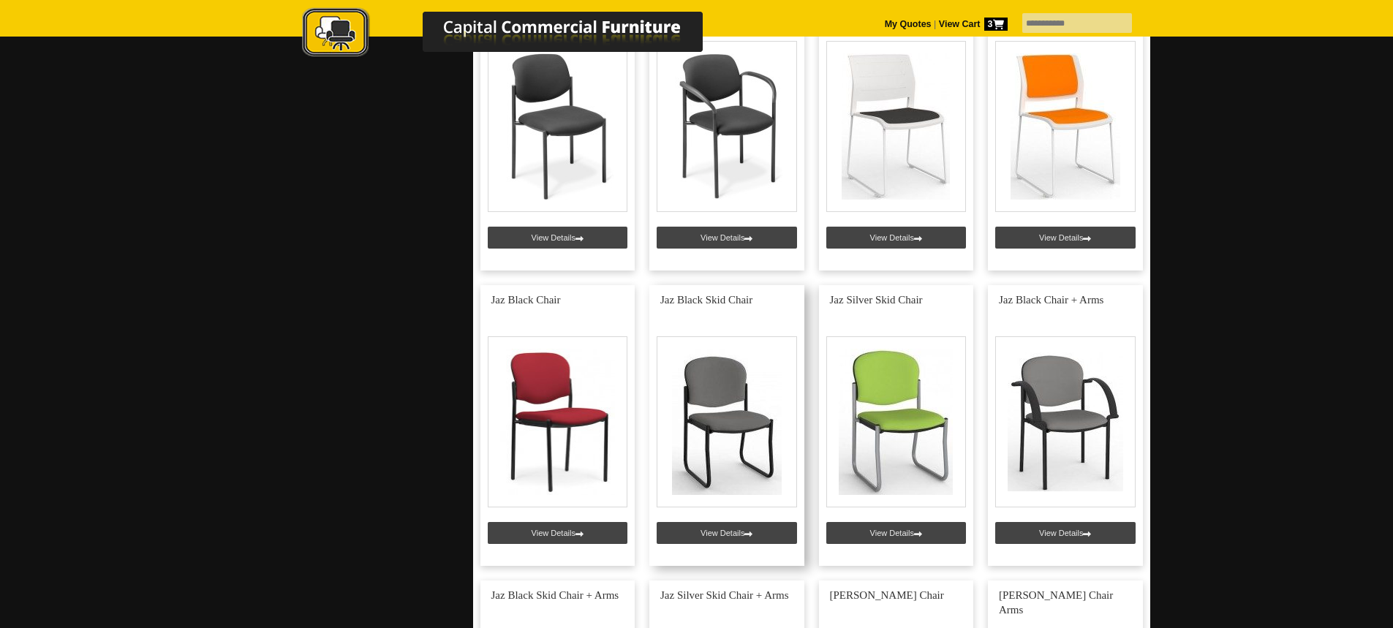
scroll to position [1609, 0]
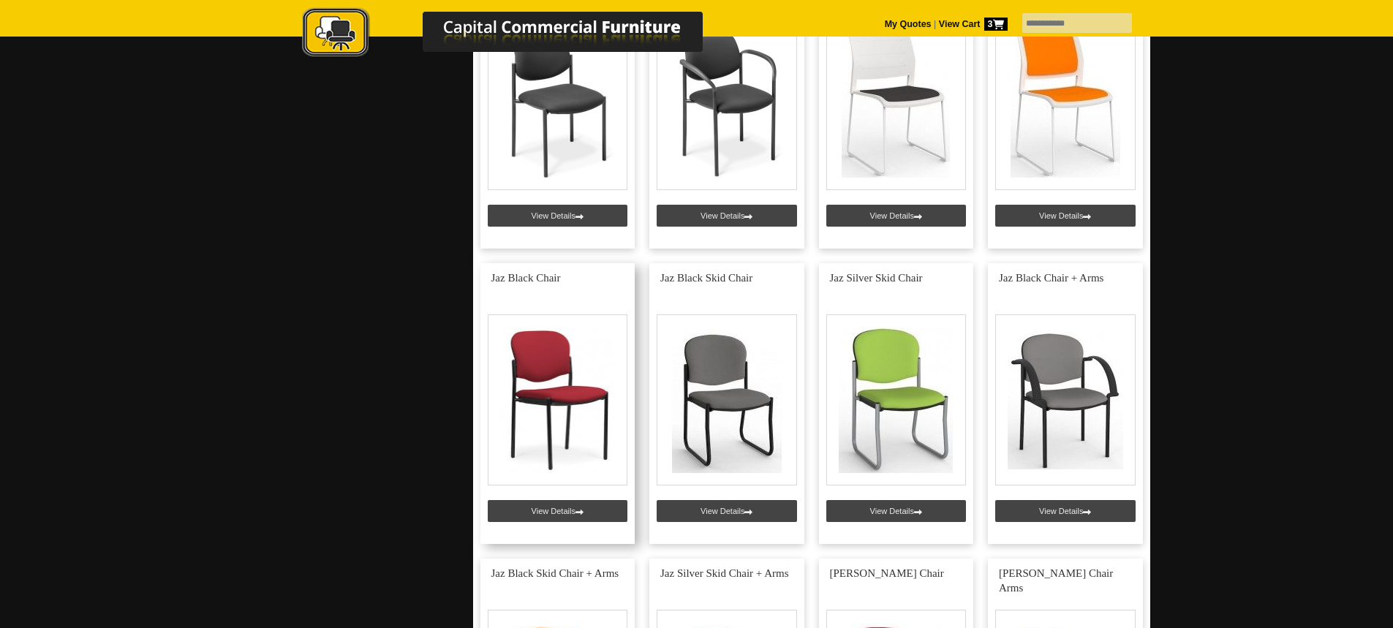
click at [582, 394] on link at bounding box center [558, 403] width 155 height 281
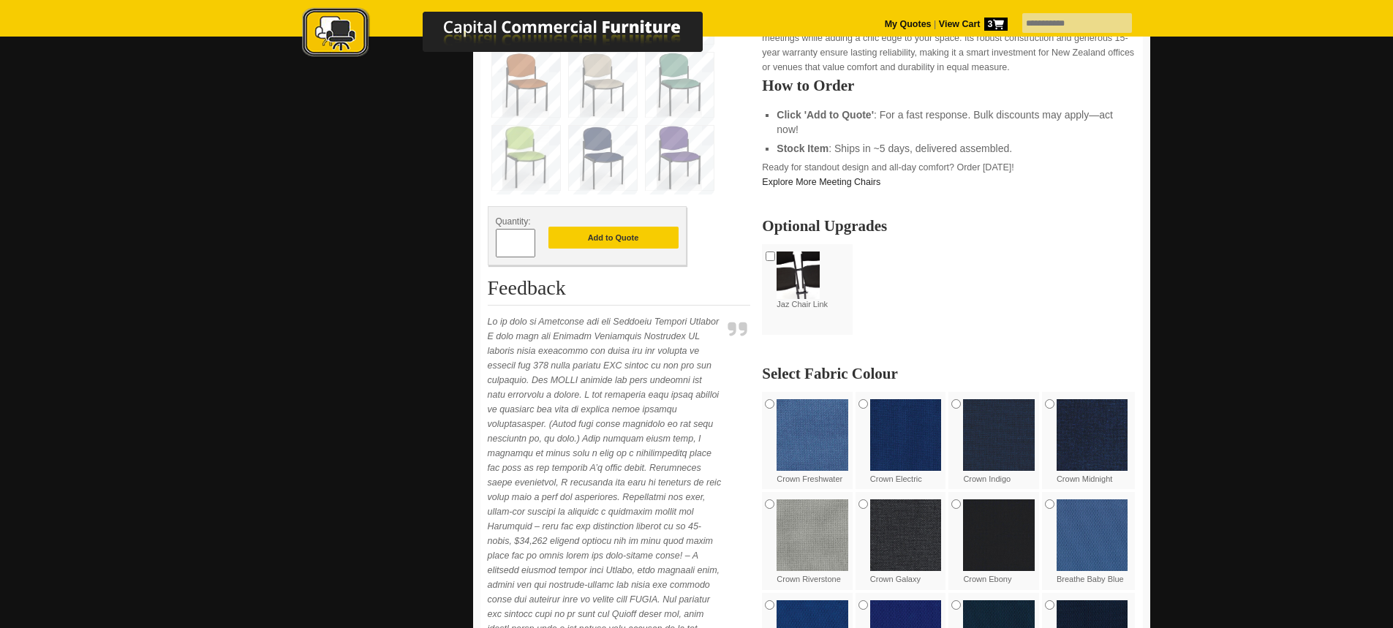
scroll to position [658, 0]
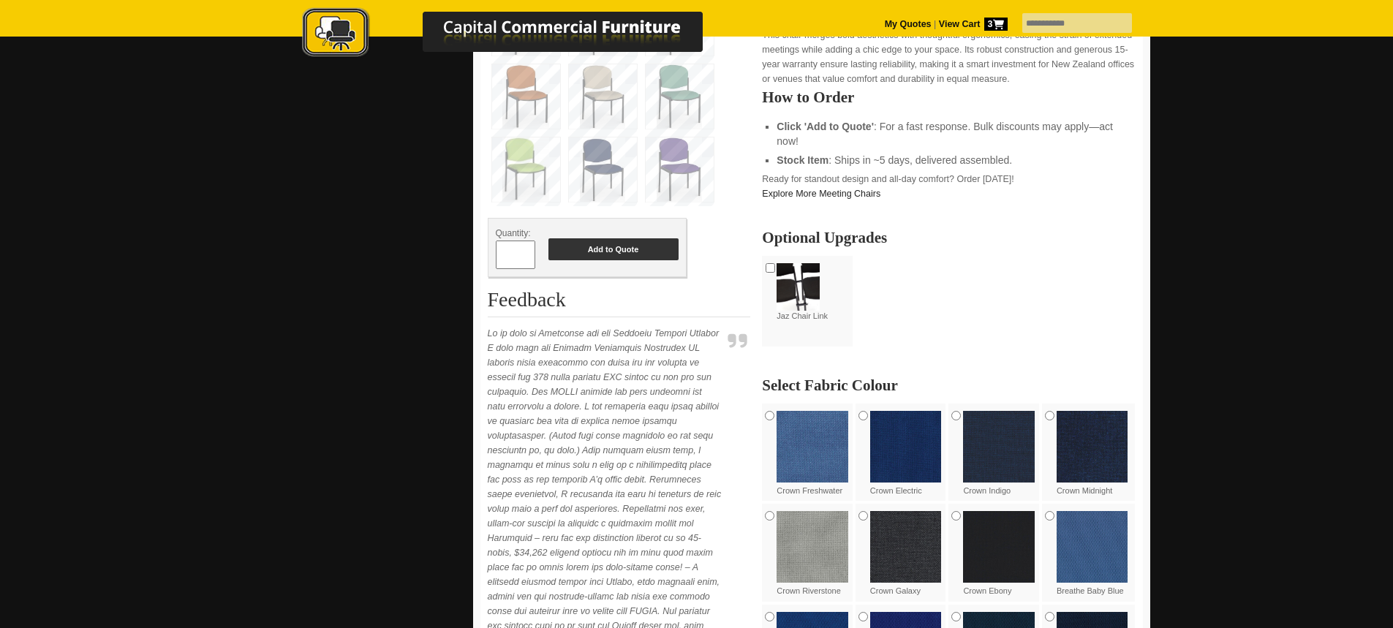
click at [617, 260] on button "Add to Quote" at bounding box center [614, 249] width 130 height 22
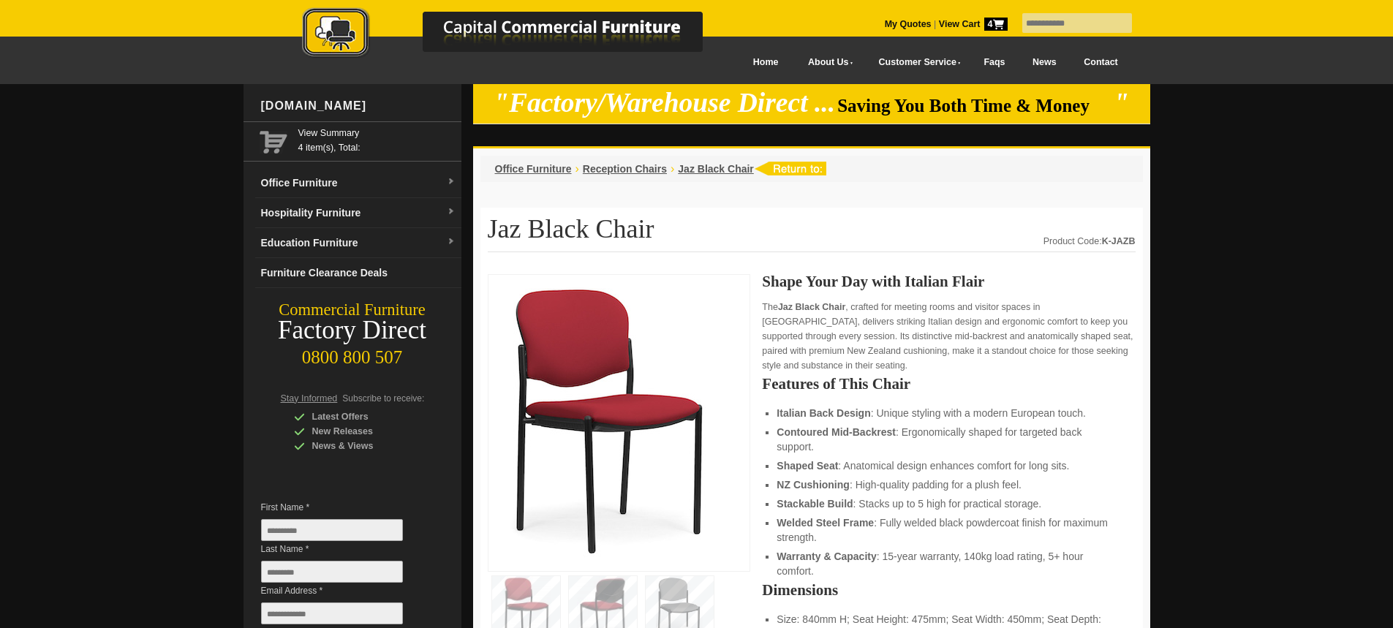
click at [985, 20] on span "4" at bounding box center [996, 24] width 23 height 13
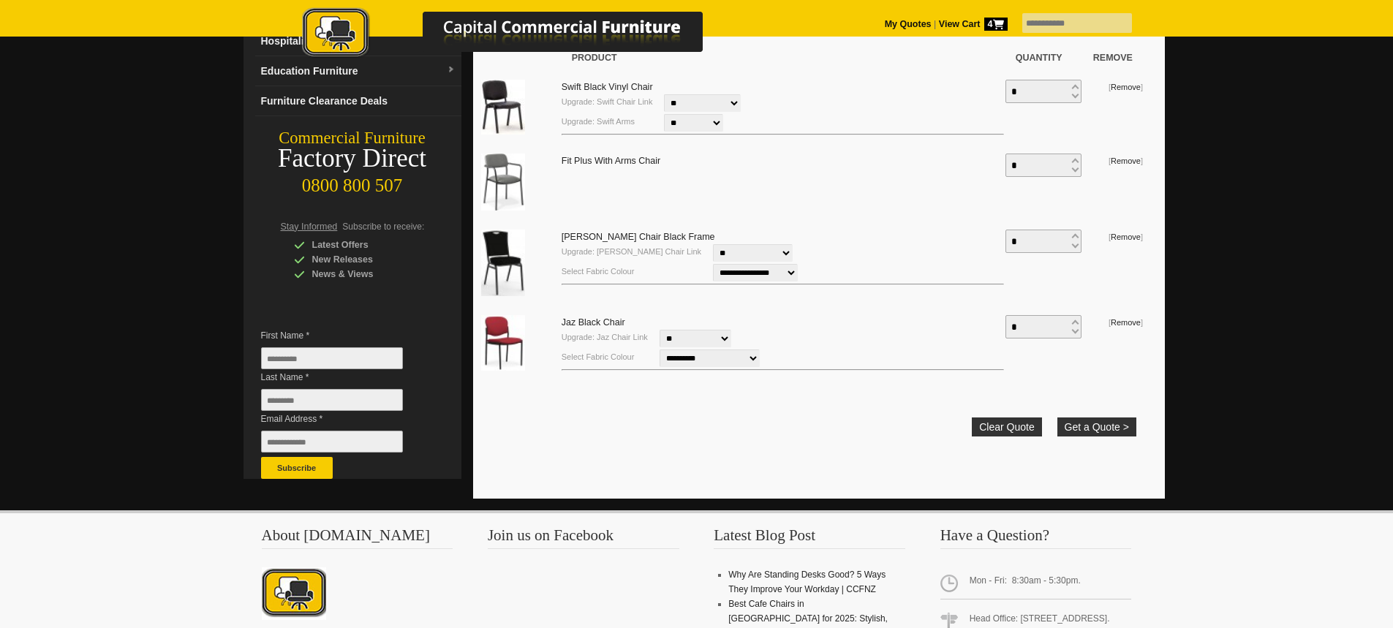
scroll to position [146, 0]
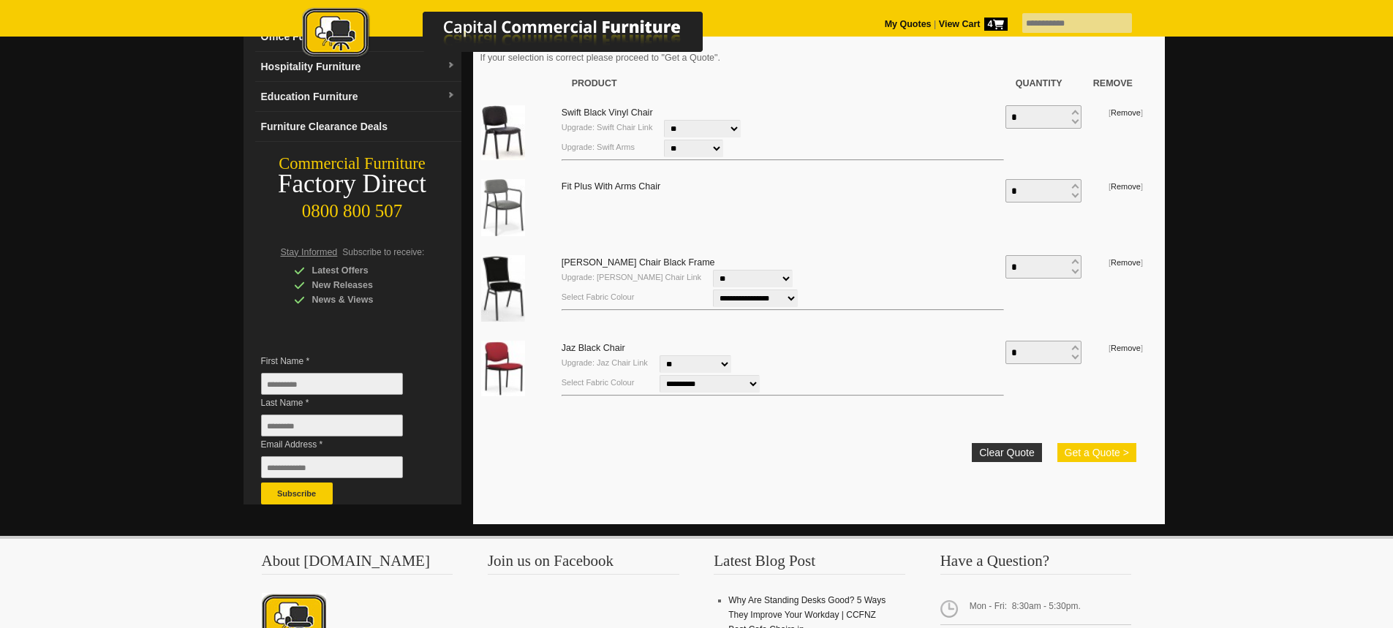
click at [1110, 453] on button "Get a Quote >" at bounding box center [1097, 452] width 79 height 19
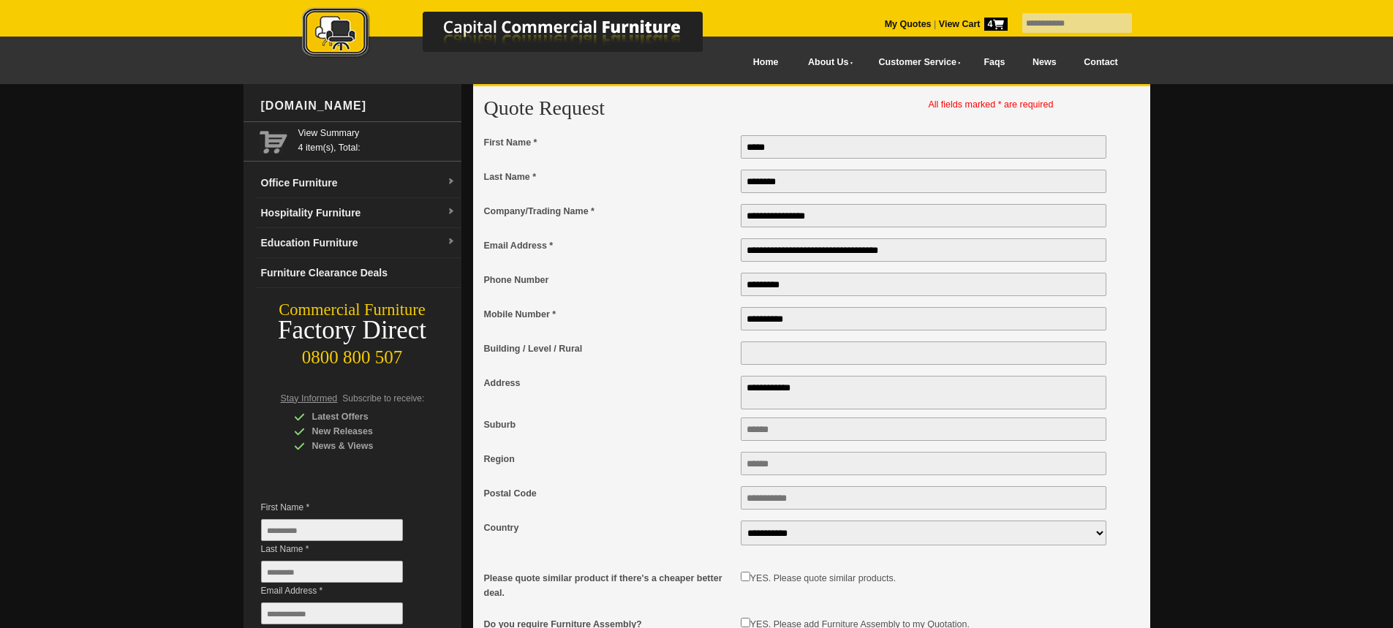
type textarea "**********"
type input "**********"
type input "********"
type input "****"
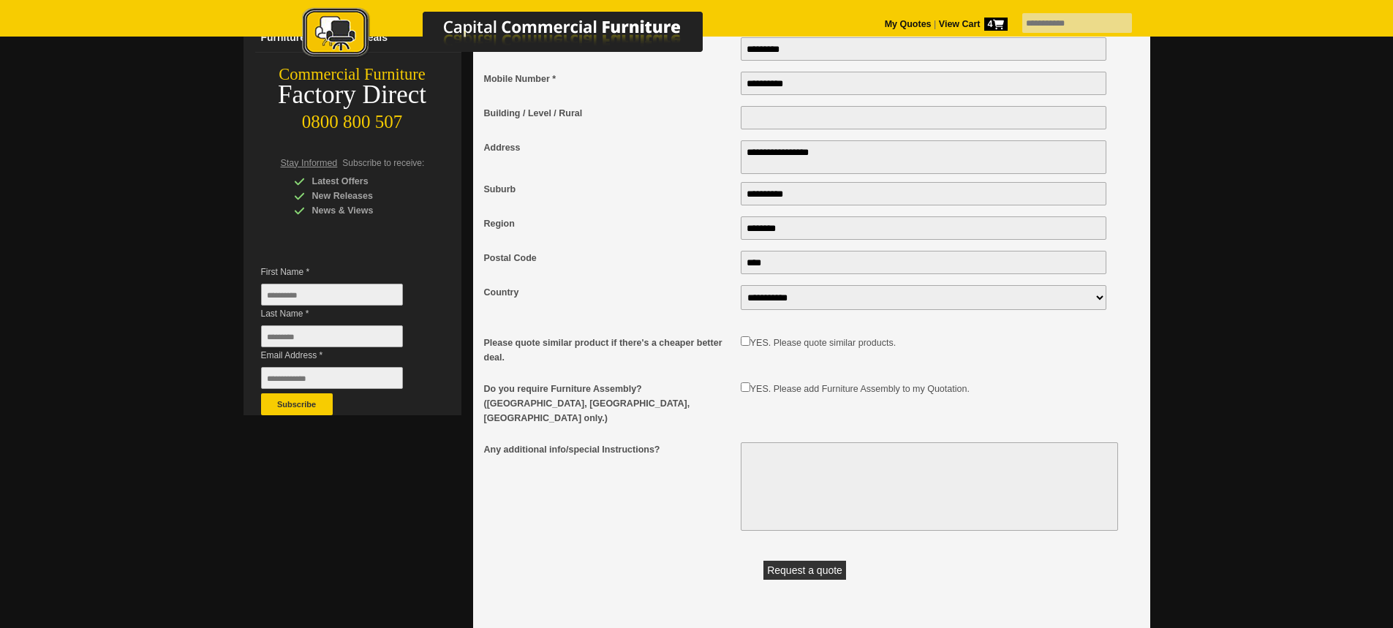
scroll to position [293, 0]
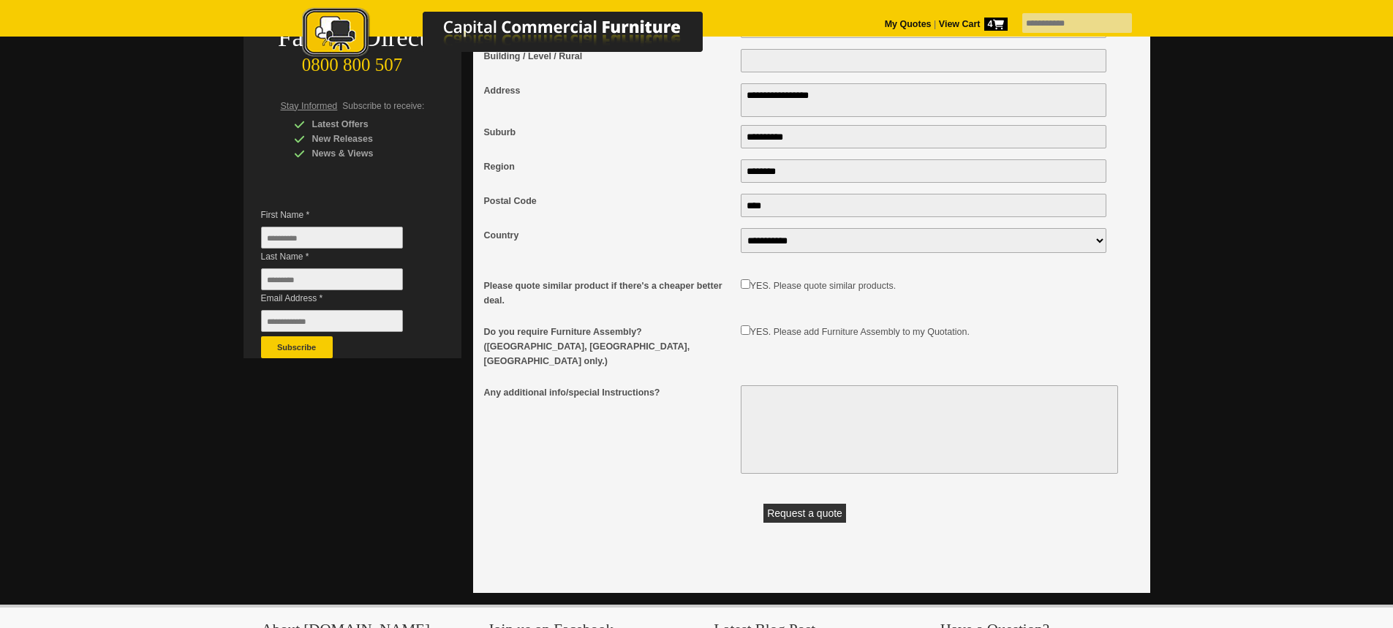
click at [760, 385] on textarea "Any additional info/special Instructions?" at bounding box center [929, 429] width 377 height 89
click at [759, 385] on textarea "**********" at bounding box center [929, 429] width 377 height 89
click at [878, 385] on textarea "**********" at bounding box center [929, 429] width 377 height 89
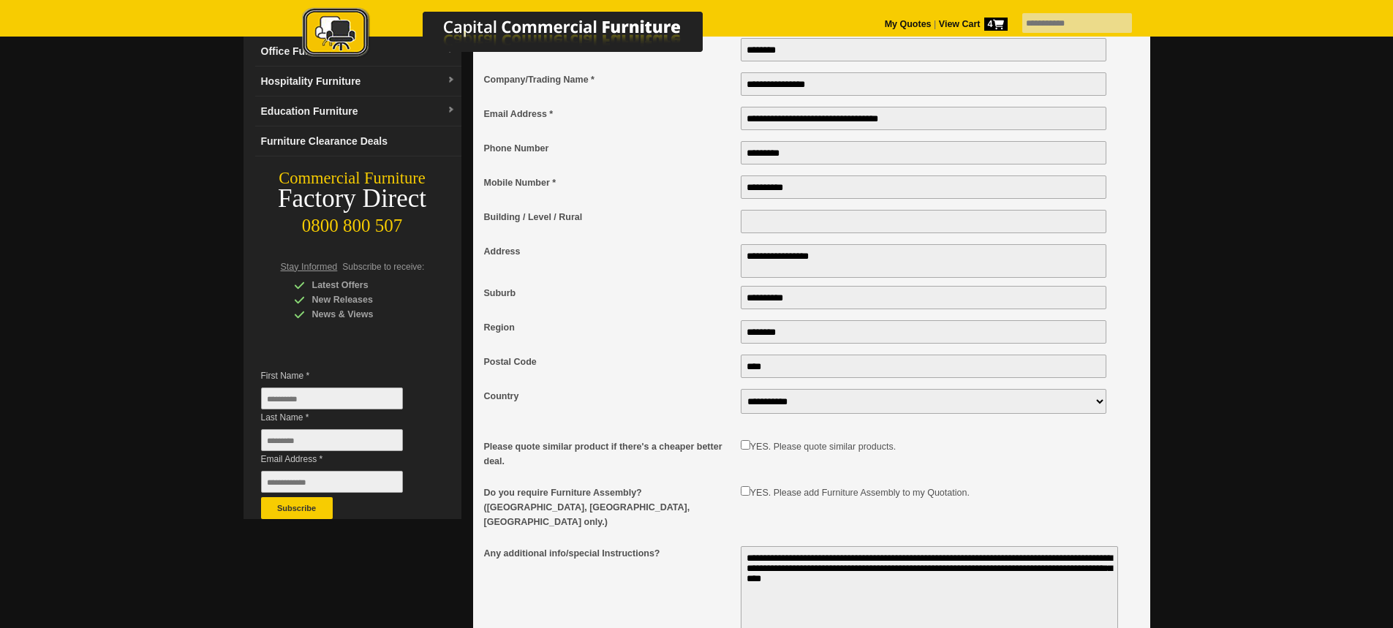
scroll to position [512, 0]
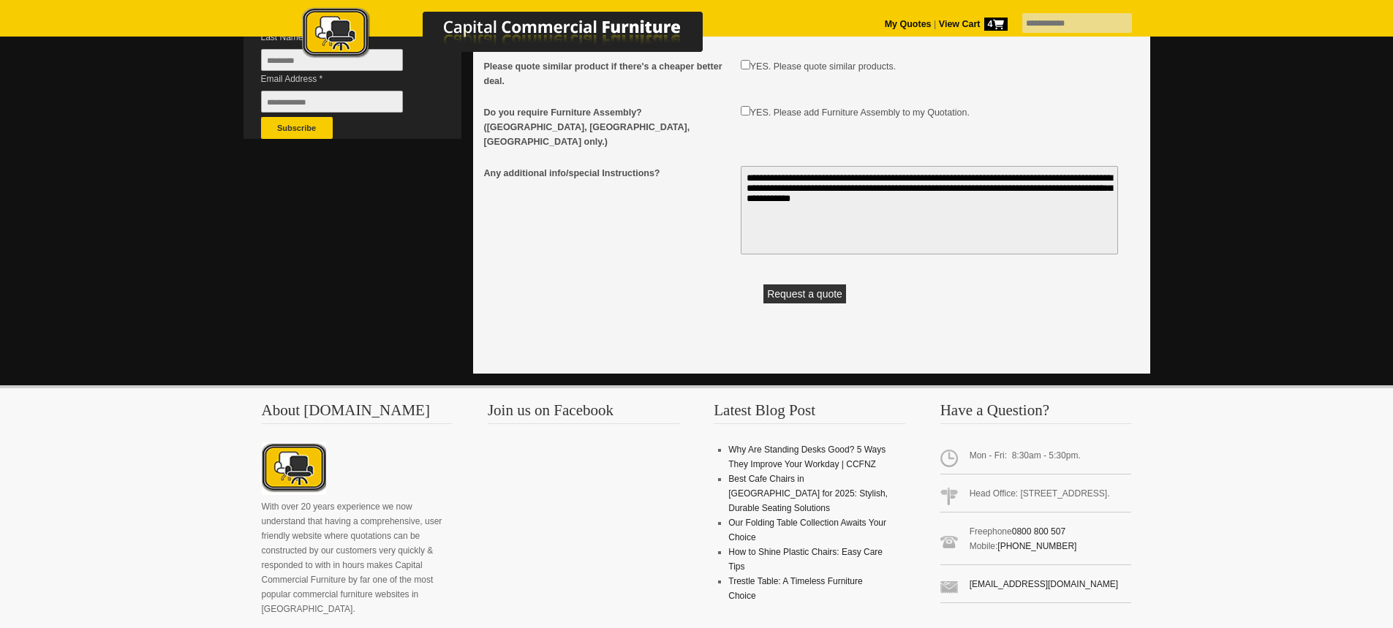
click at [845, 169] on textarea "**********" at bounding box center [929, 210] width 377 height 89
click at [842, 192] on textarea "**********" at bounding box center [929, 210] width 377 height 89
click at [1097, 202] on textarea "**********" at bounding box center [929, 210] width 377 height 89
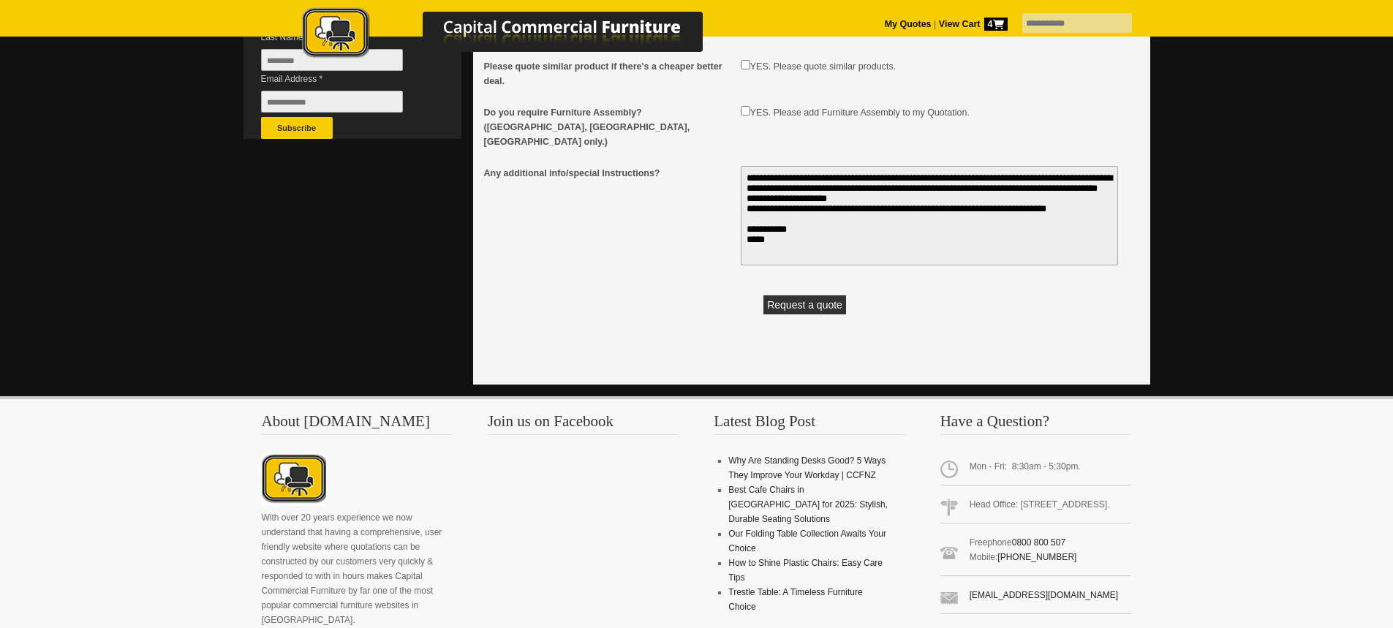
type textarea "**********"
click at [797, 296] on button "Request a quote" at bounding box center [805, 305] width 83 height 19
